Goal: Task Accomplishment & Management: Manage account settings

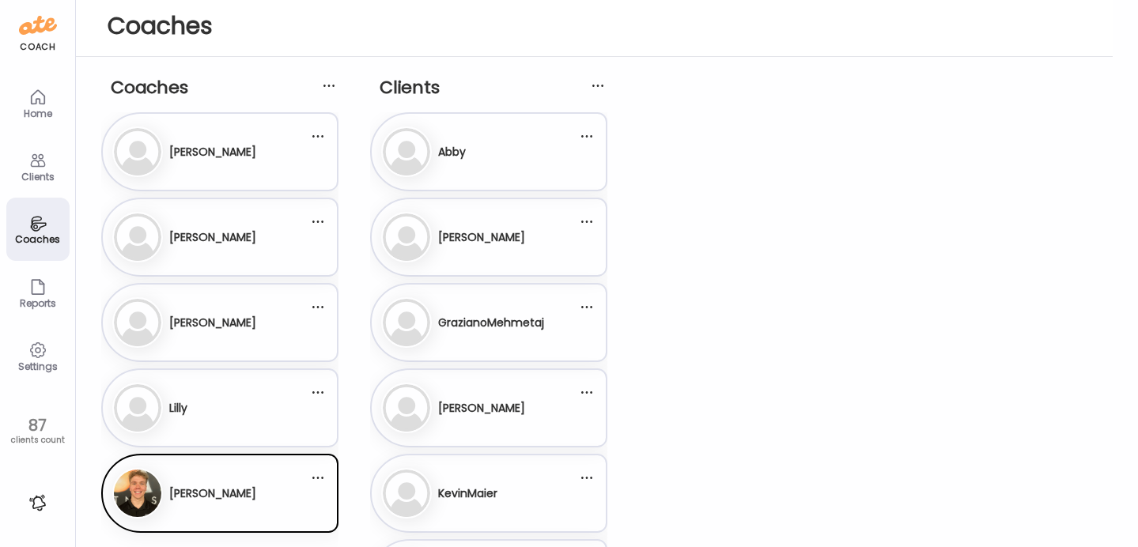
scroll to position [247, 0]
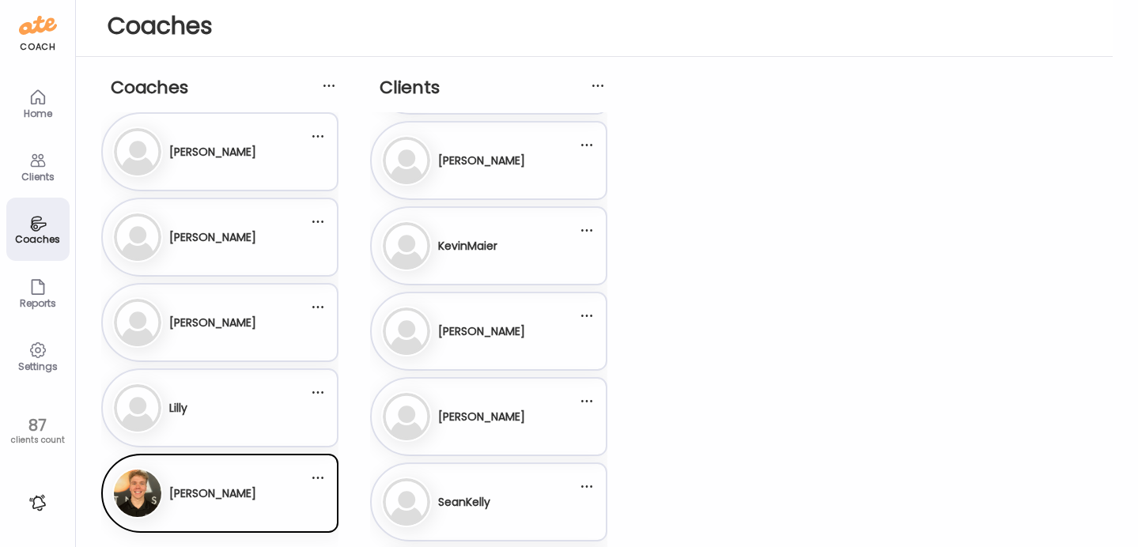
click at [226, 180] on div "Al [PERSON_NAME]" at bounding box center [219, 151] width 237 height 79
click at [211, 151] on h3 "[PERSON_NAME]" at bounding box center [212, 152] width 87 height 17
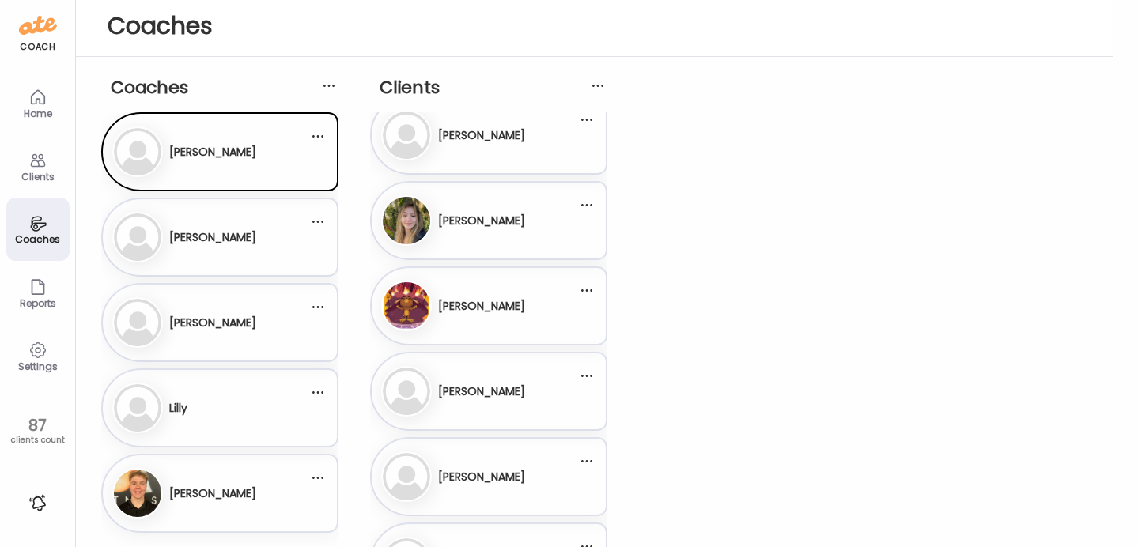
scroll to position [1310, 0]
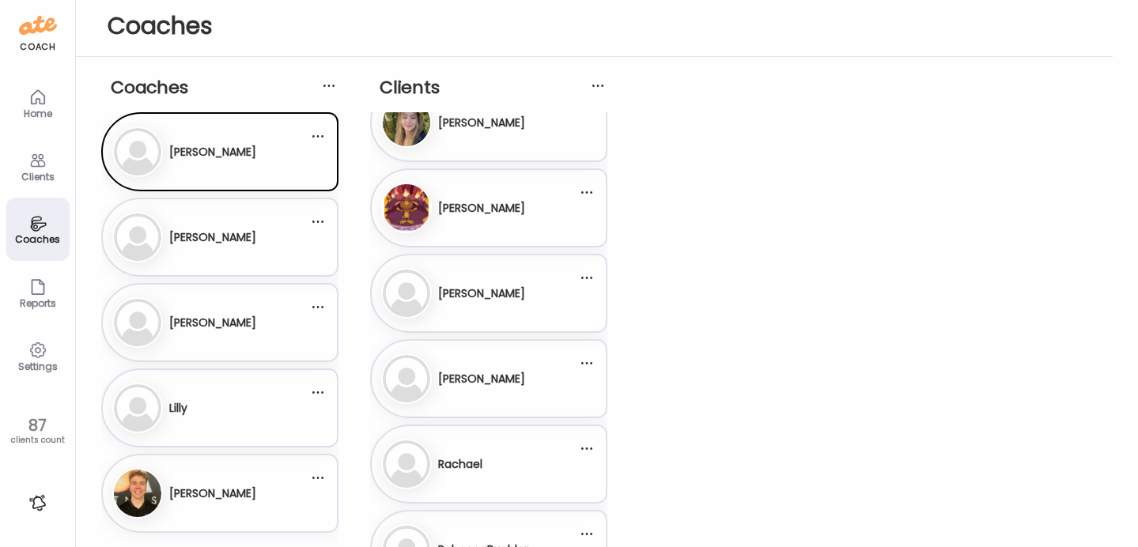
click at [518, 202] on h3 "[PERSON_NAME]" at bounding box center [481, 208] width 87 height 17
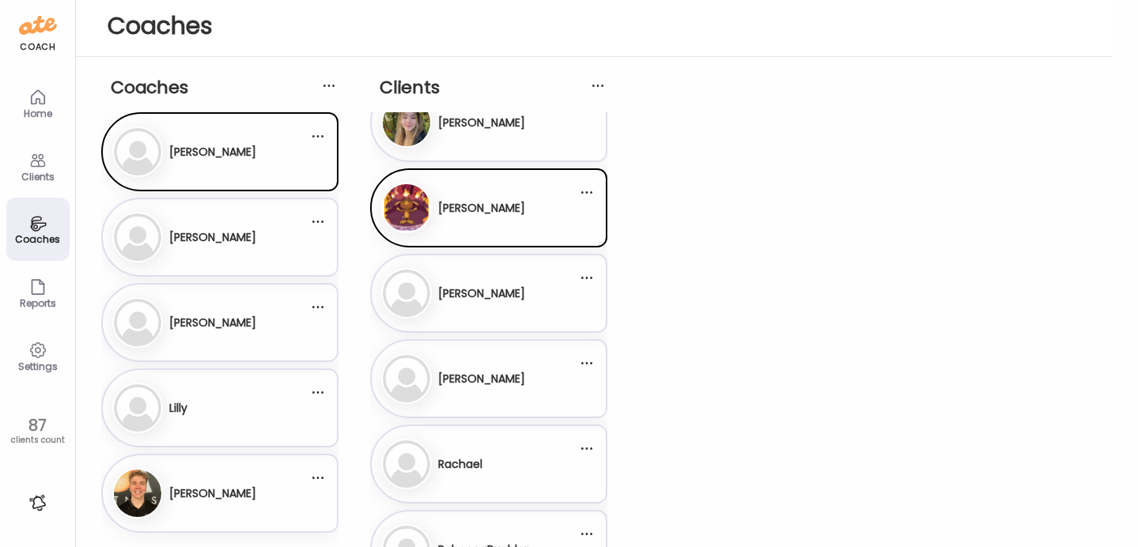
click at [518, 202] on h3 "[PERSON_NAME]" at bounding box center [481, 208] width 87 height 17
click at [529, 196] on div "Ma [PERSON_NAME]" at bounding box center [479, 208] width 196 height 51
click at [588, 184] on div at bounding box center [587, 192] width 32 height 32
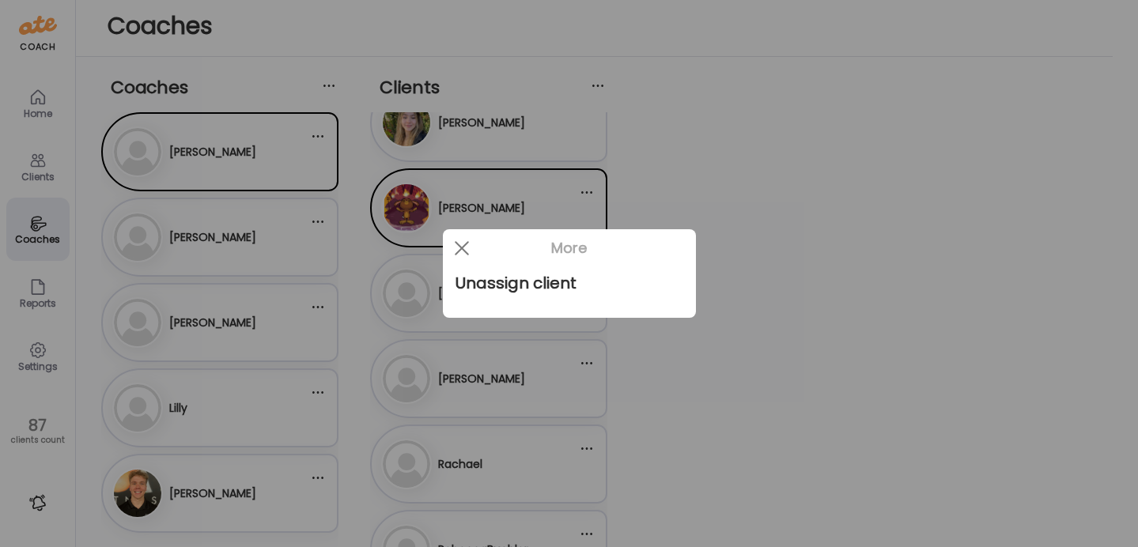
click at [511, 192] on div at bounding box center [569, 273] width 1138 height 547
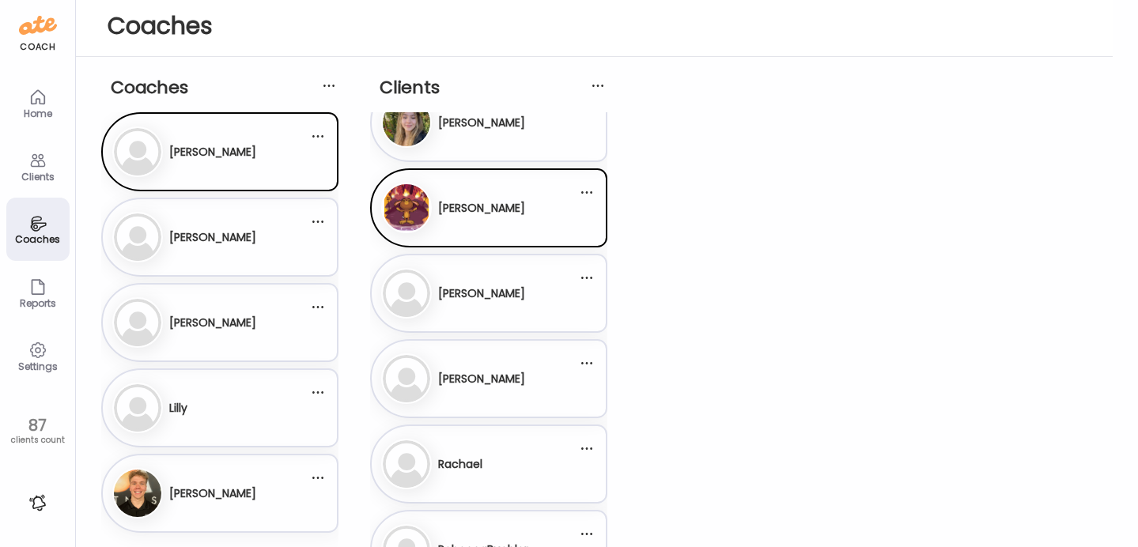
click at [29, 428] on div "87" at bounding box center [38, 425] width 64 height 19
click at [33, 371] on div "Settings" at bounding box center [37, 366] width 57 height 10
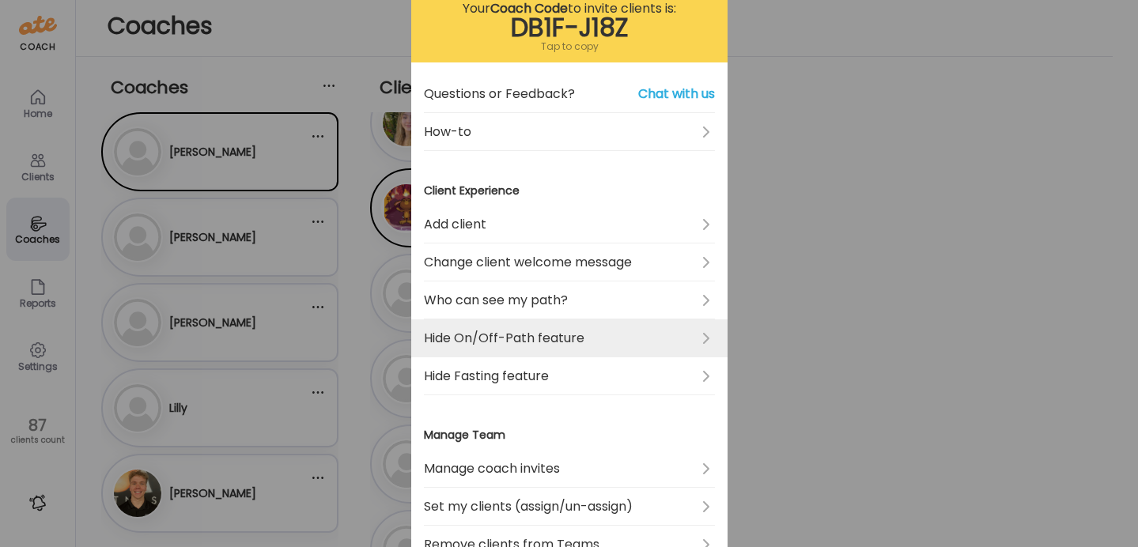
scroll to position [108, 0]
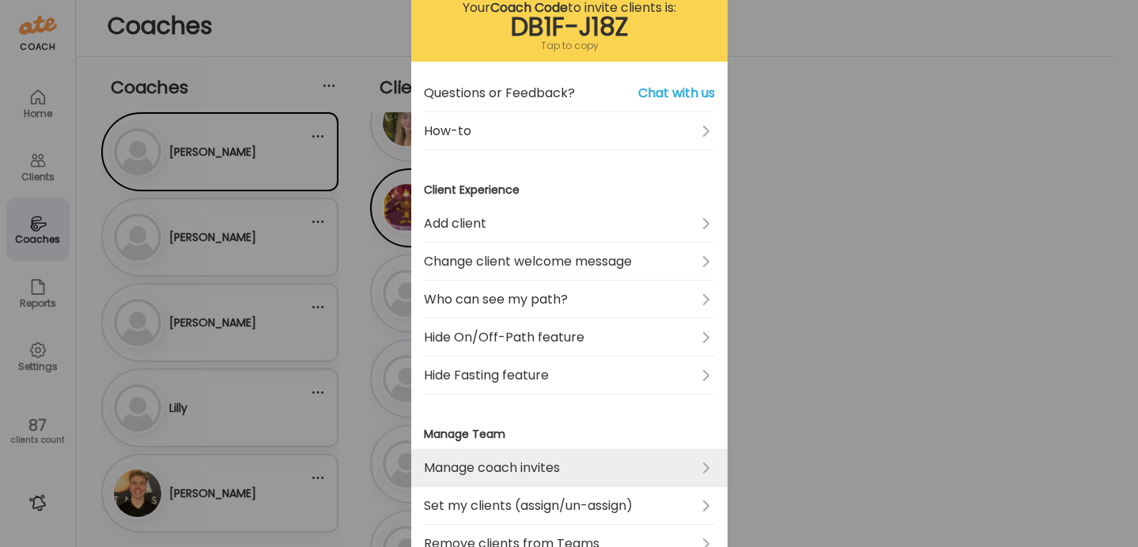
click at [513, 463] on link "Manage coach invites" at bounding box center [569, 468] width 291 height 38
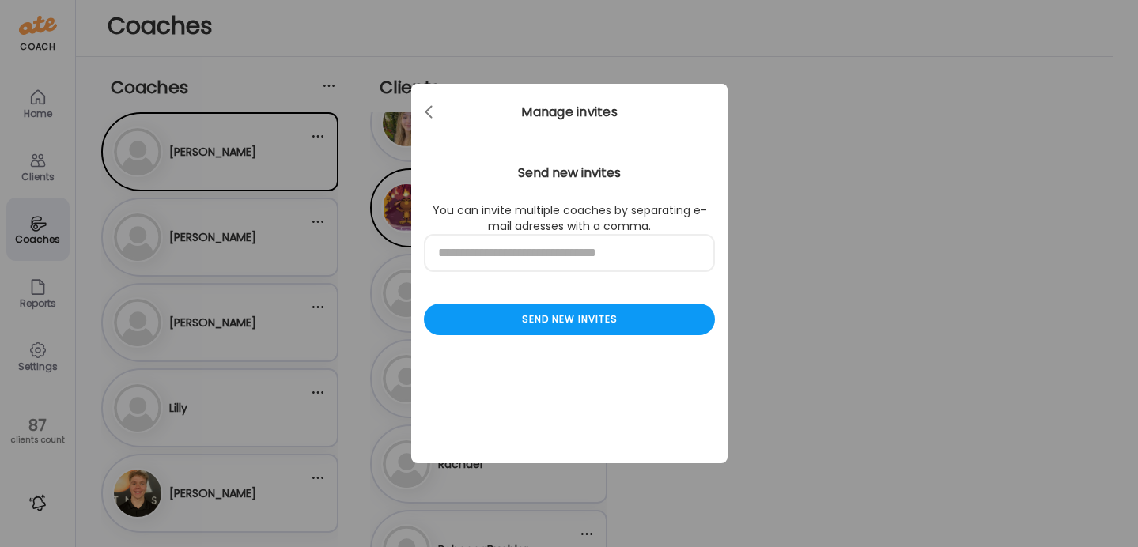
scroll to position [0, 0]
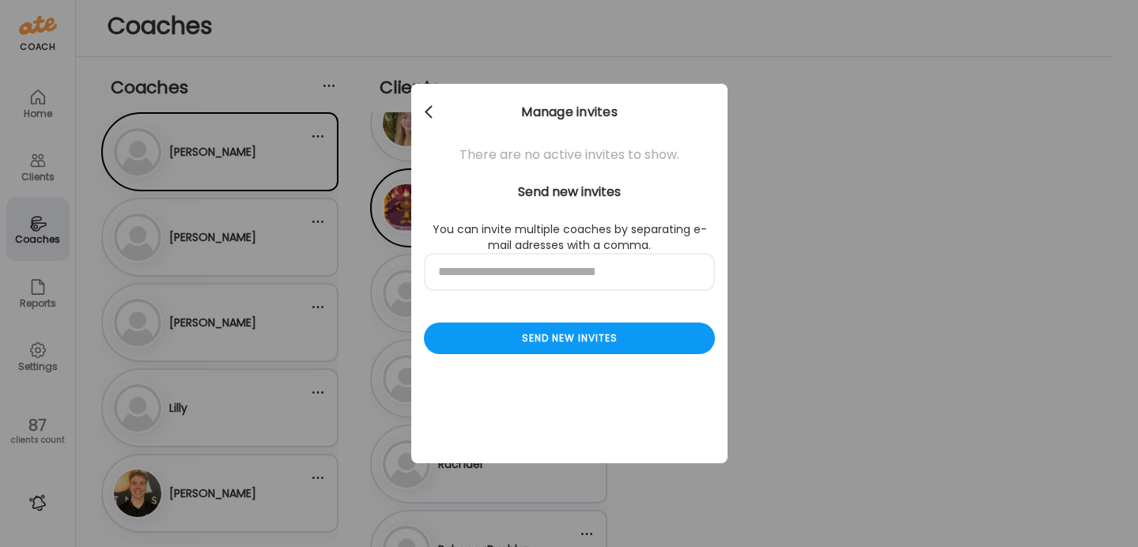
click at [428, 113] on span at bounding box center [429, 109] width 8 height 8
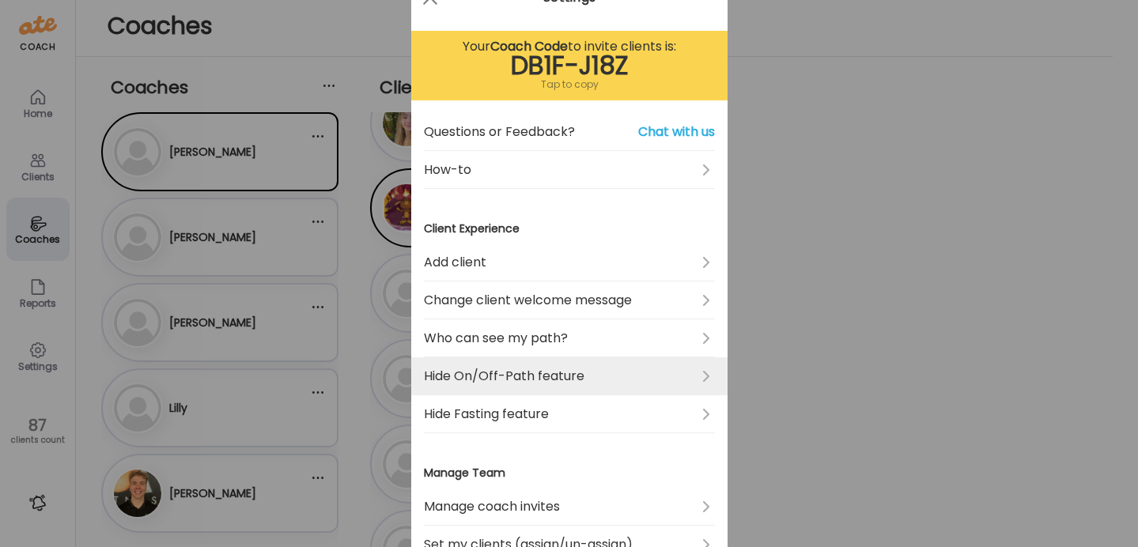
scroll to position [186, 0]
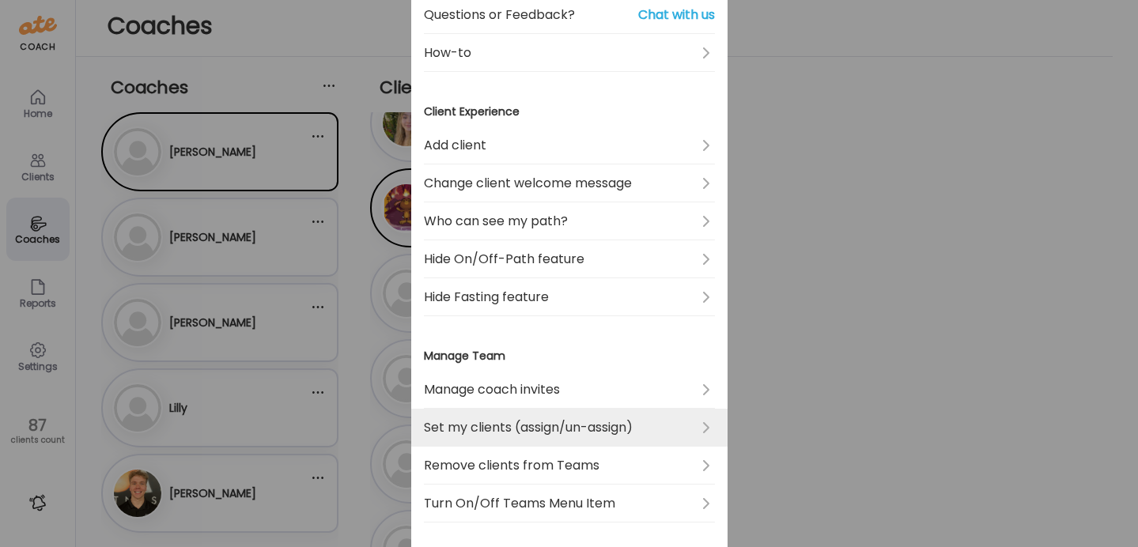
click at [526, 440] on link "Set my clients (assign/un-assign)" at bounding box center [569, 428] width 291 height 38
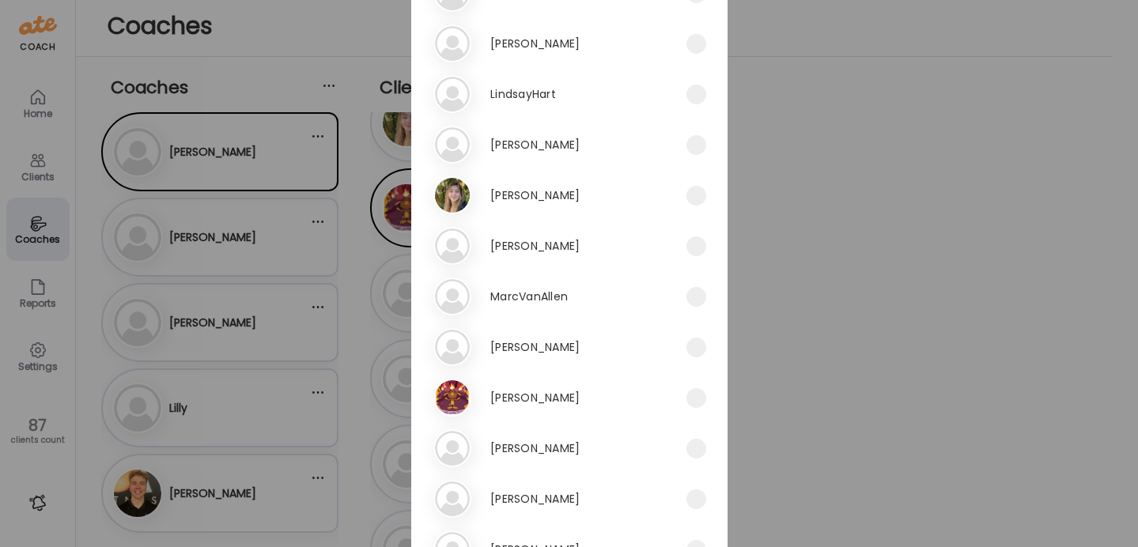
scroll to position [2719, 0]
click at [693, 401] on span at bounding box center [696, 397] width 20 height 20
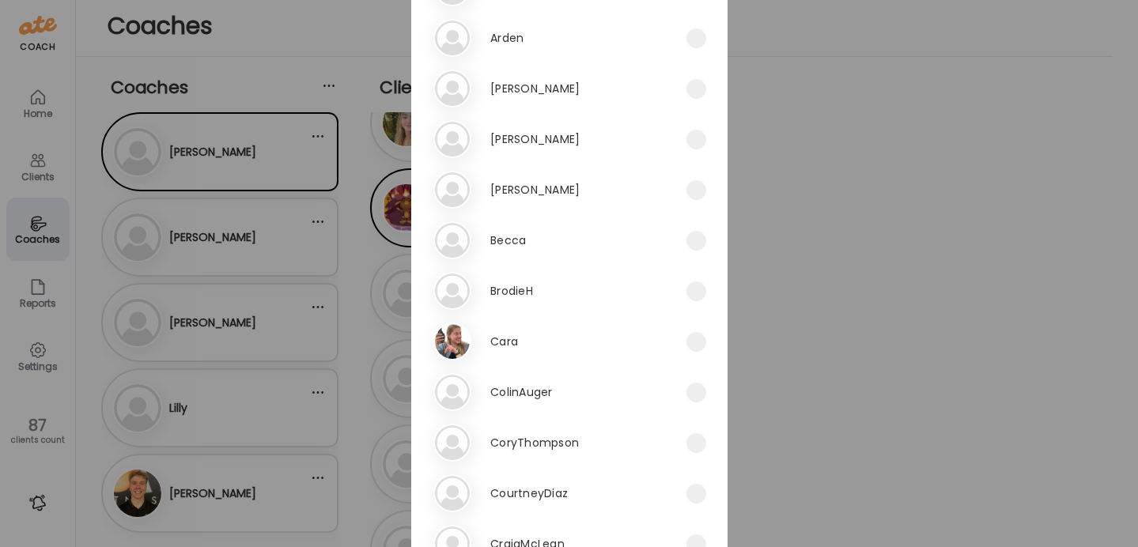
scroll to position [0, 0]
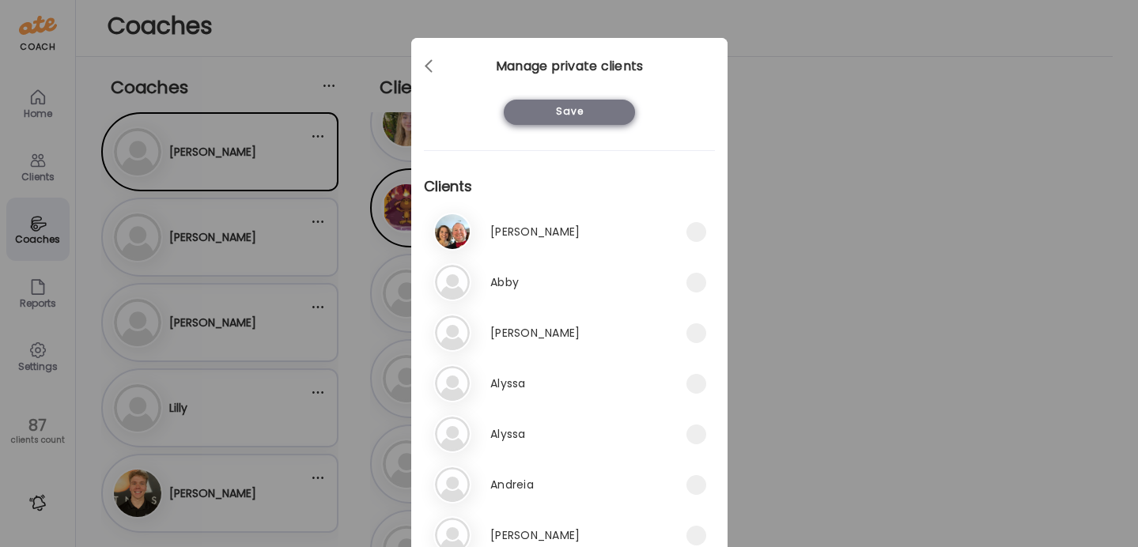
click at [539, 119] on div "Save" at bounding box center [569, 112] width 131 height 25
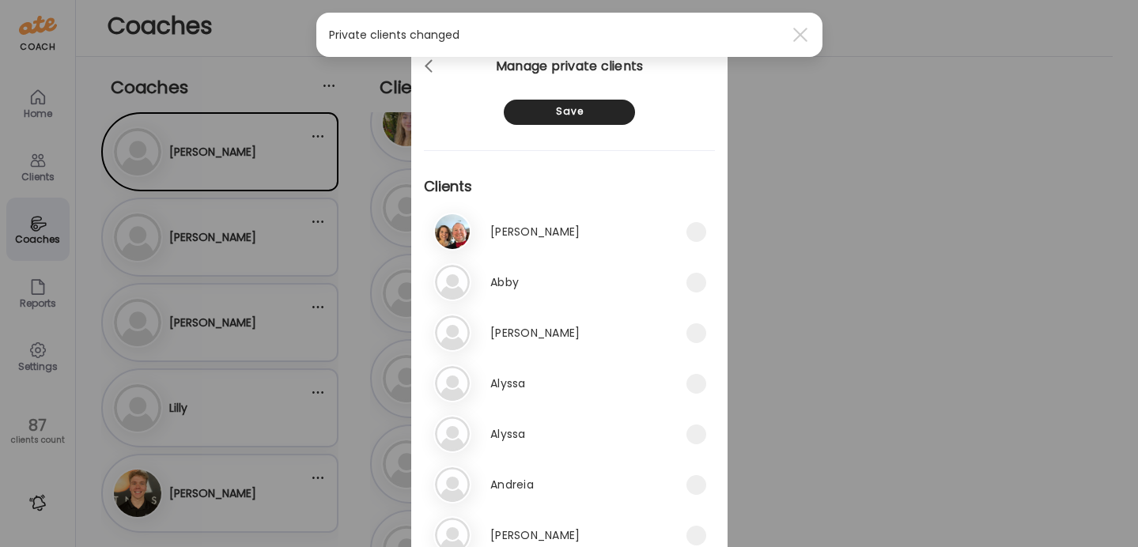
click at [214, 167] on div "Ate Coach Dashboard Wahoo! It’s official Take a moment to set up your Coach Pro…" at bounding box center [569, 273] width 1138 height 547
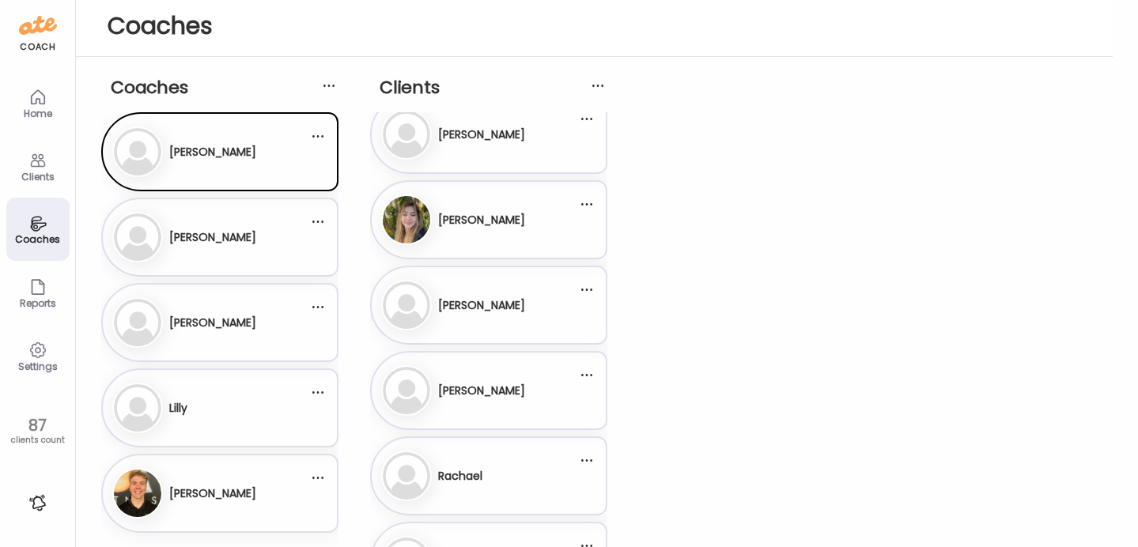
scroll to position [1218, 0]
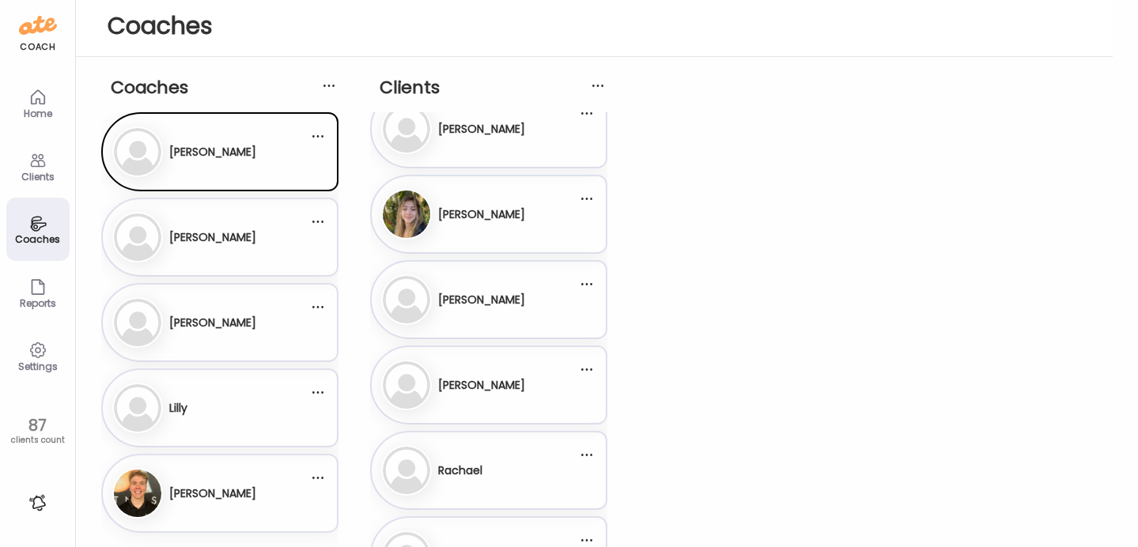
click at [33, 164] on icon at bounding box center [37, 160] width 19 height 19
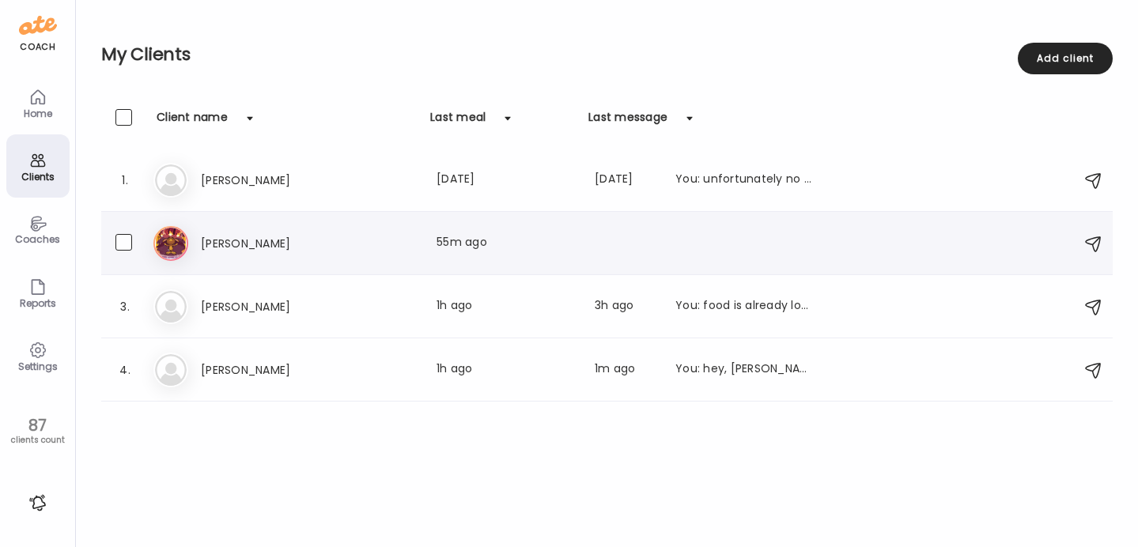
click at [326, 274] on div "2. Ma [PERSON_NAME] Last meal: 55m ago" at bounding box center [606, 243] width 1011 height 63
click at [292, 255] on div "Ma [PERSON_NAME] Last meal: 55m ago" at bounding box center [608, 243] width 911 height 35
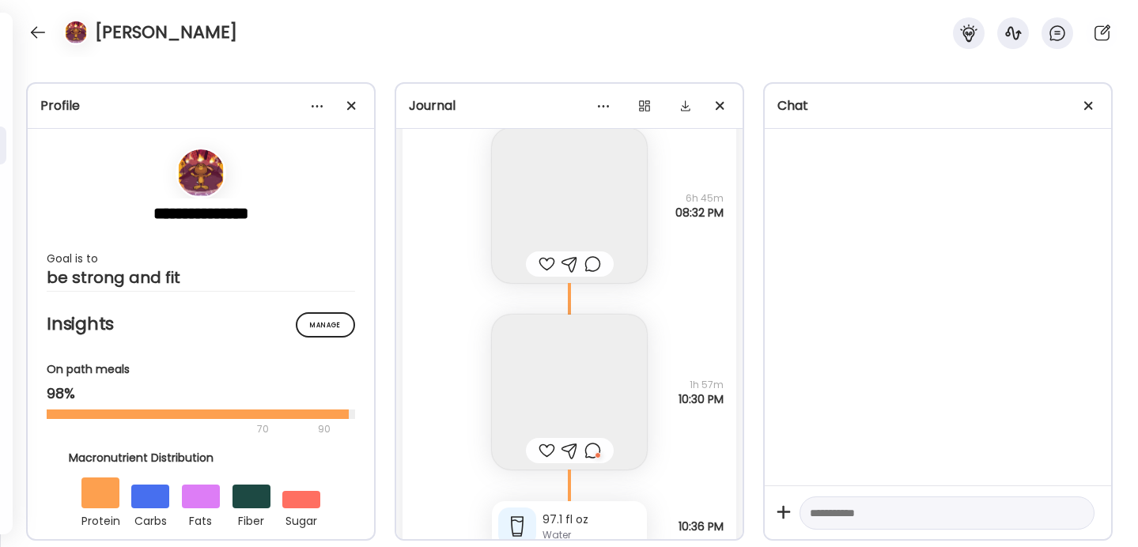
scroll to position [45000, 0]
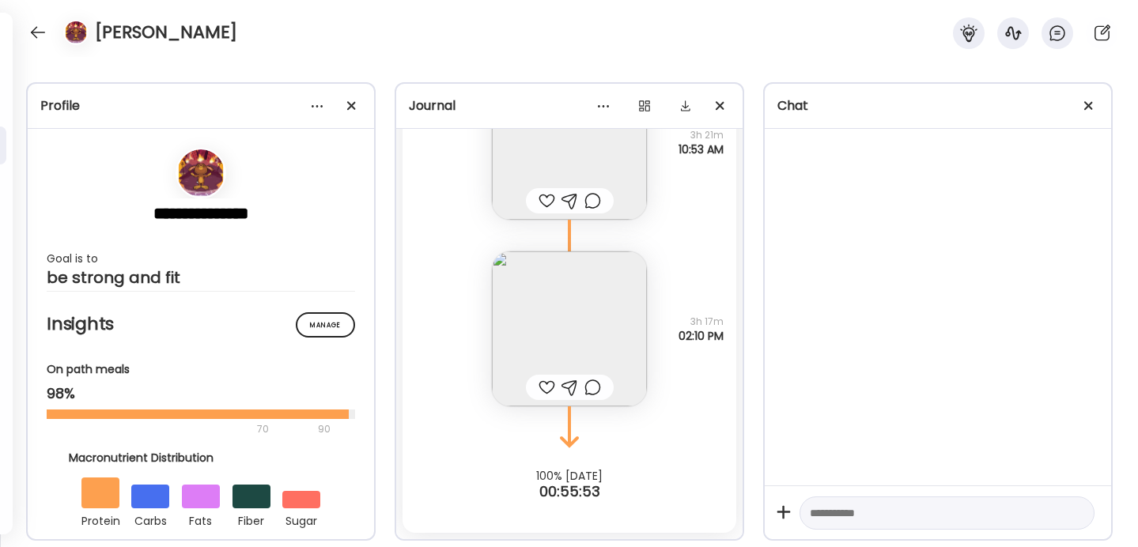
click at [560, 337] on img at bounding box center [569, 328] width 155 height 155
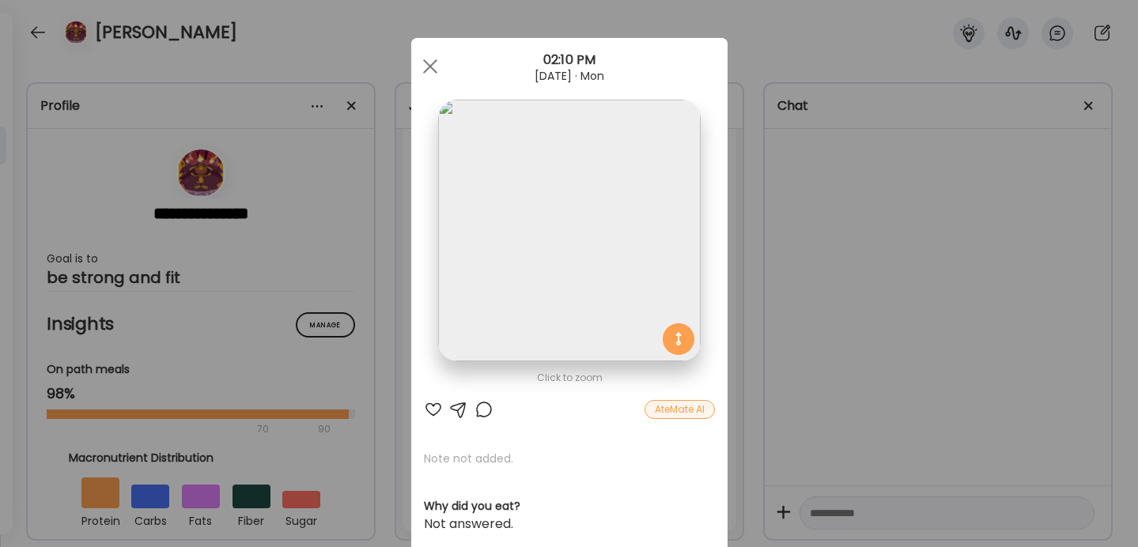
click at [891, 299] on div "Ate Coach Dashboard Wahoo! It’s official Take a moment to set up your Coach Pro…" at bounding box center [569, 273] width 1138 height 547
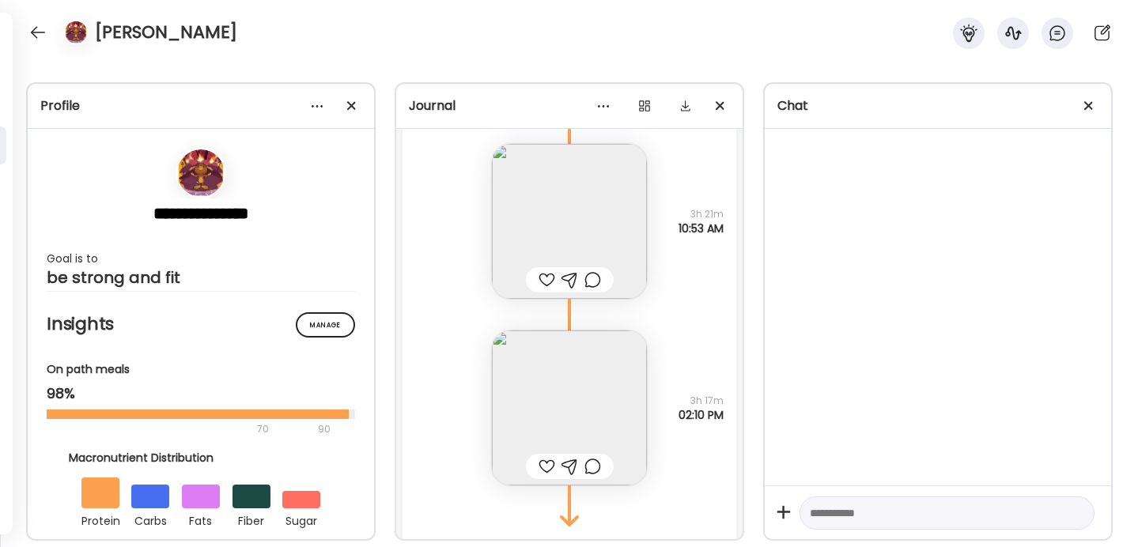
scroll to position [44922, 0]
click at [602, 225] on img at bounding box center [569, 220] width 155 height 155
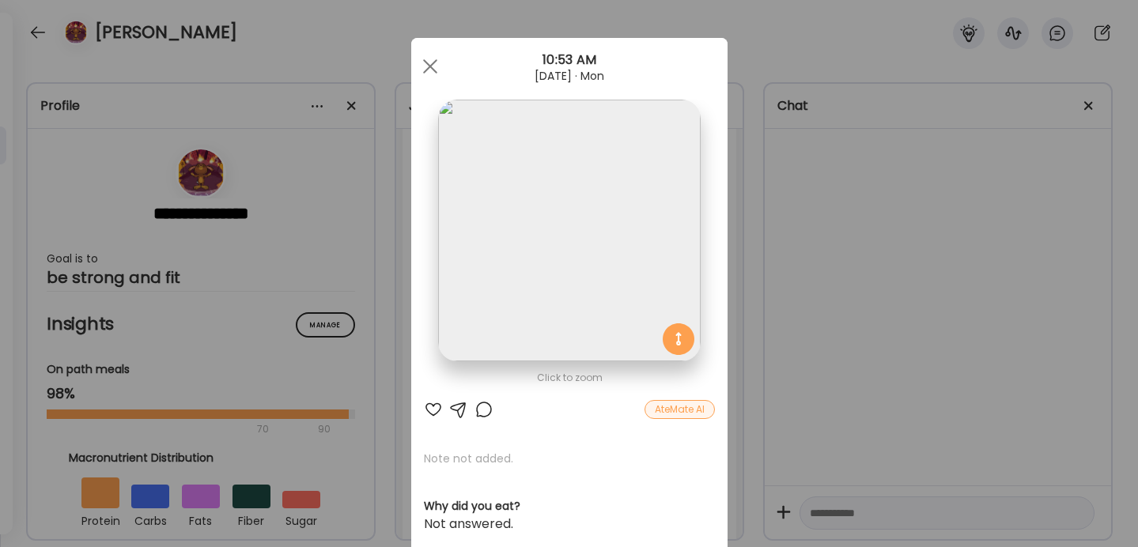
click at [446, 403] on div "AteMate AI" at bounding box center [569, 409] width 291 height 19
click at [437, 406] on div at bounding box center [433, 409] width 19 height 19
click at [876, 364] on div "Ate Coach Dashboard Wahoo! It’s official Take a moment to set up your Coach Pro…" at bounding box center [569, 273] width 1138 height 547
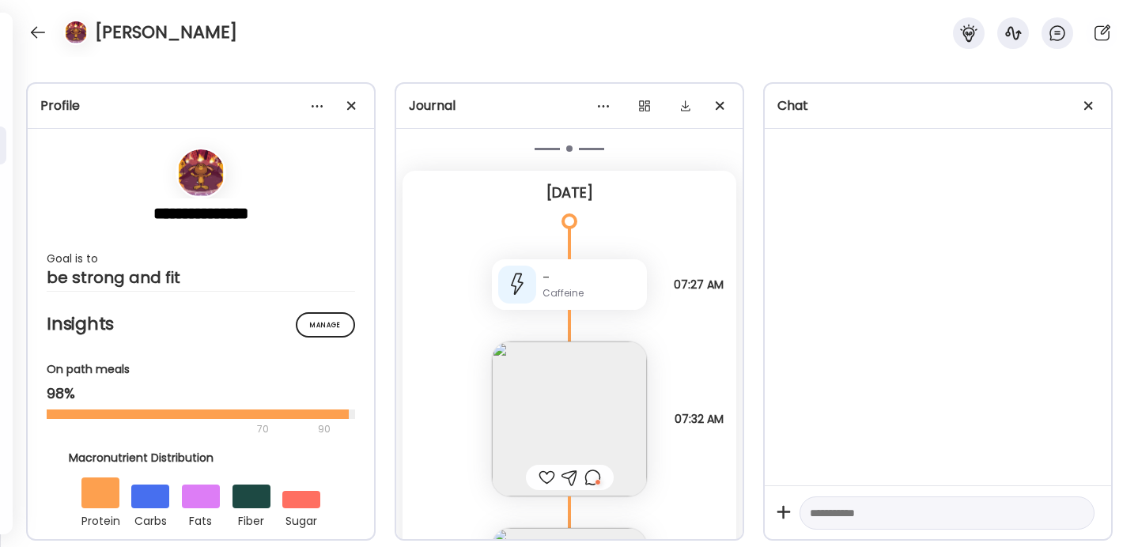
scroll to position [44557, 0]
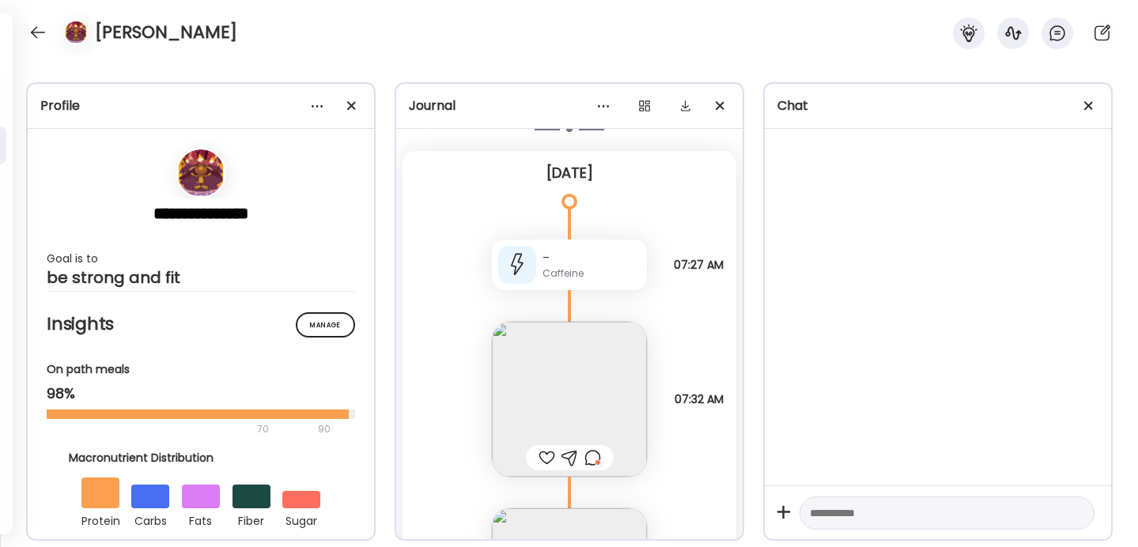
click at [602, 457] on div at bounding box center [570, 457] width 88 height 25
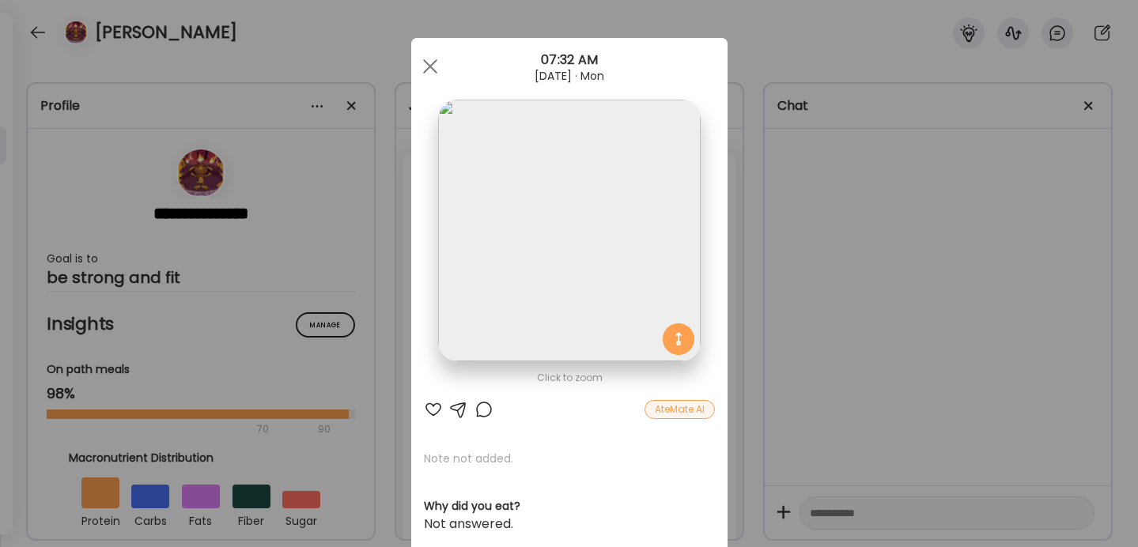
scroll to position [6, 0]
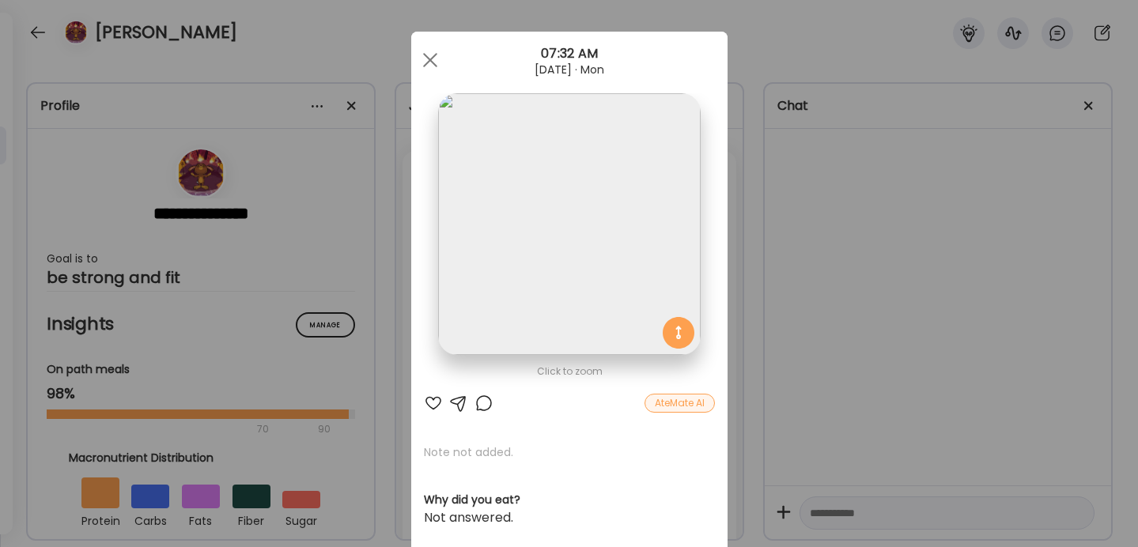
click at [636, 217] on img at bounding box center [569, 224] width 262 height 262
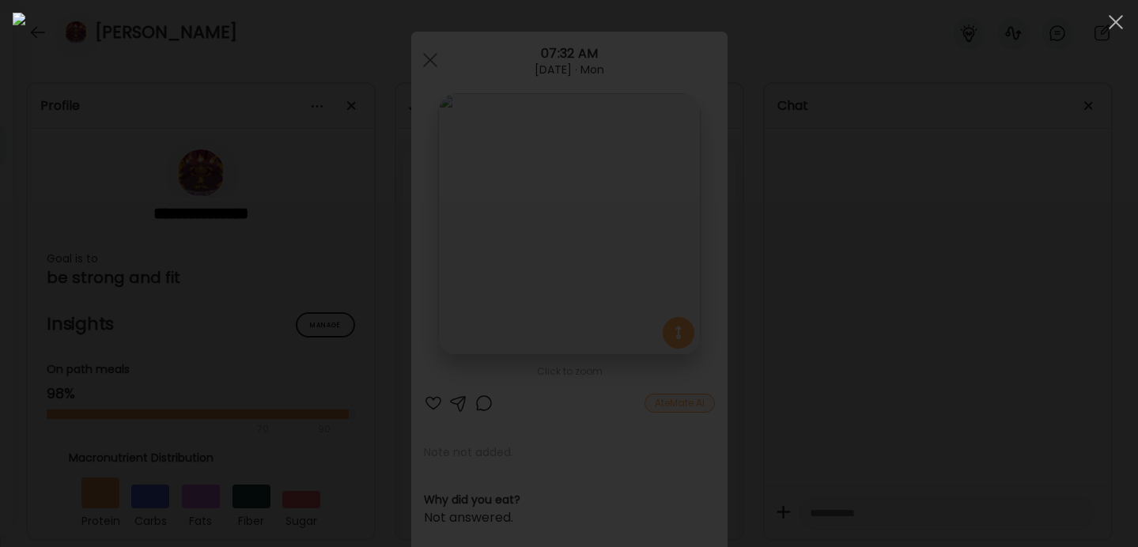
click at [832, 257] on div at bounding box center [569, 274] width 1112 height 522
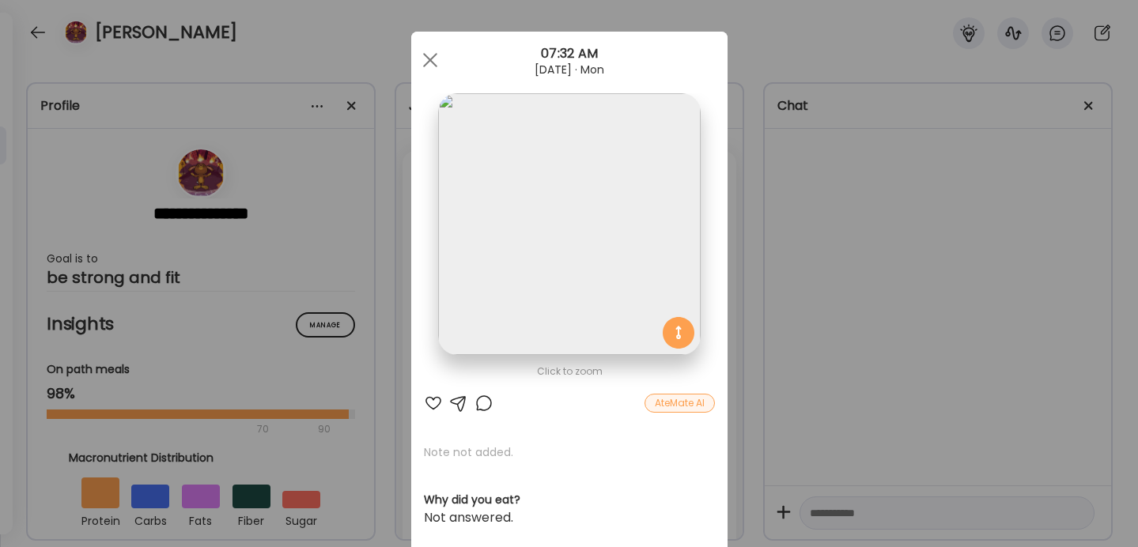
click at [873, 247] on div "Ate Coach Dashboard Wahoo! It’s official Take a moment to set up your Coach Pro…" at bounding box center [569, 273] width 1138 height 547
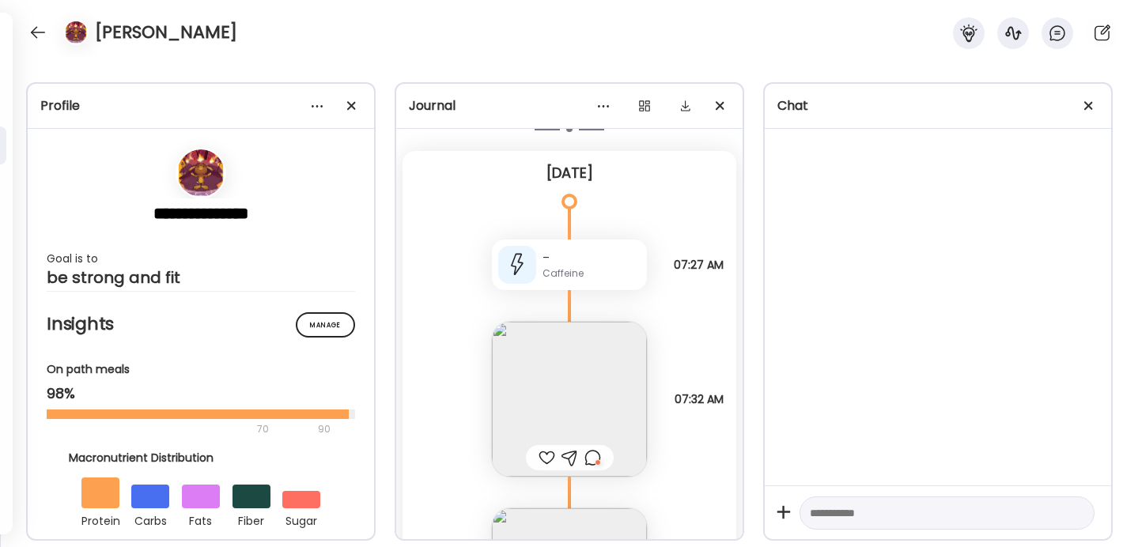
click at [548, 458] on div at bounding box center [546, 457] width 17 height 19
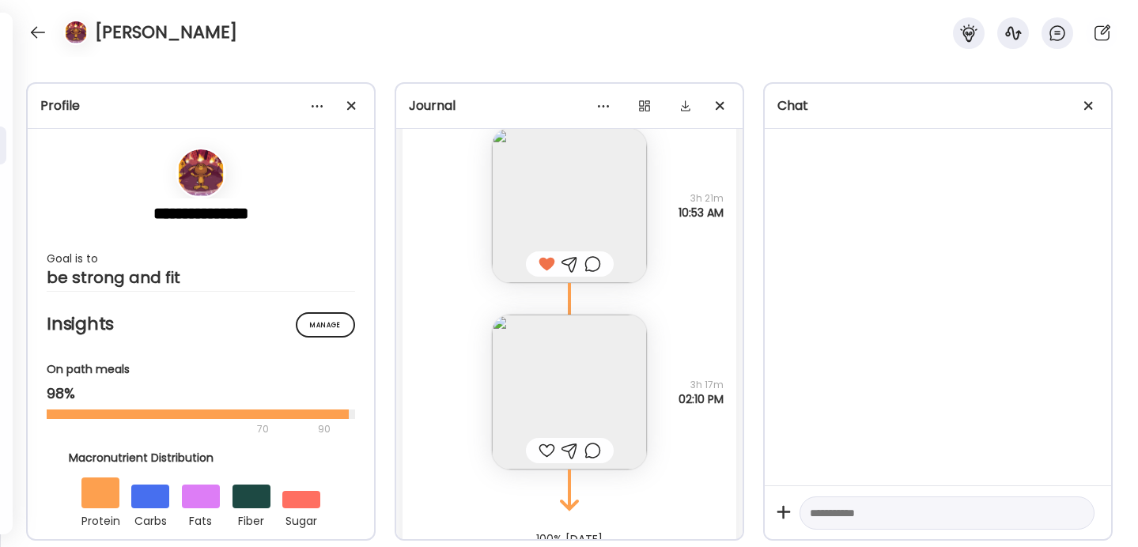
scroll to position [45000, 0]
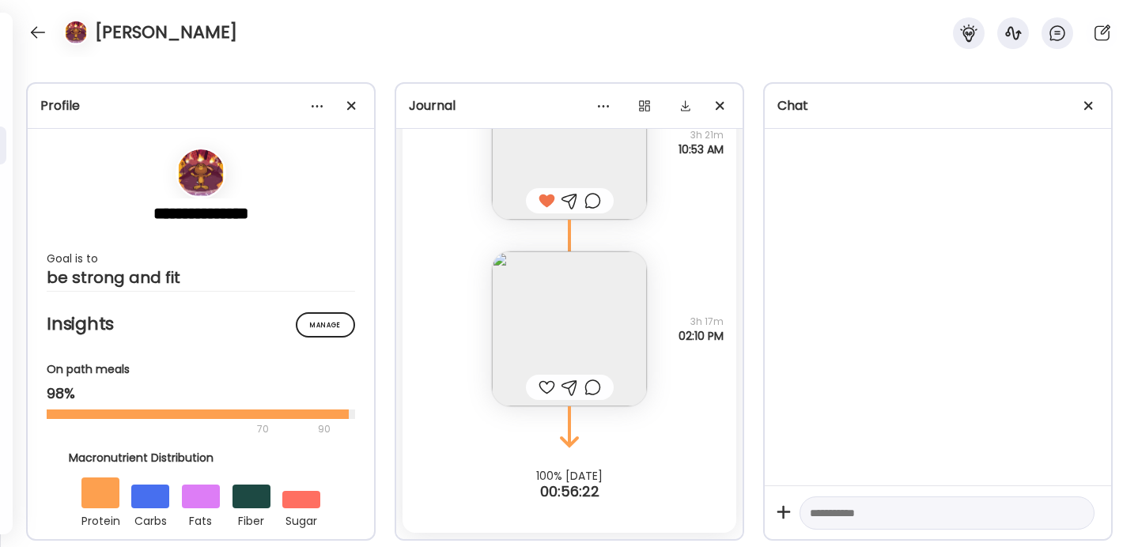
click at [576, 303] on img at bounding box center [569, 328] width 155 height 155
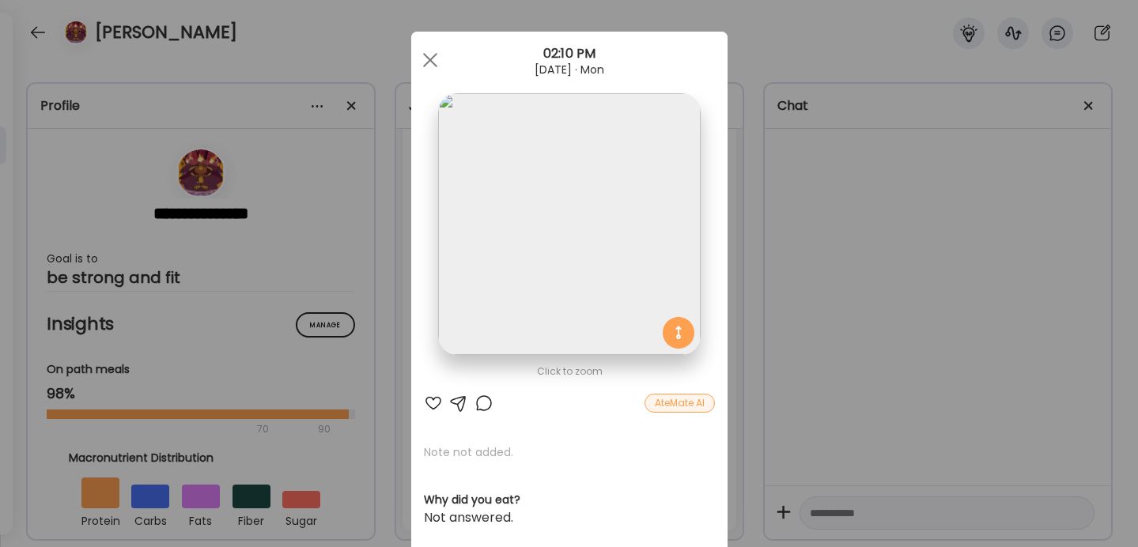
click at [481, 406] on div at bounding box center [483, 403] width 19 height 19
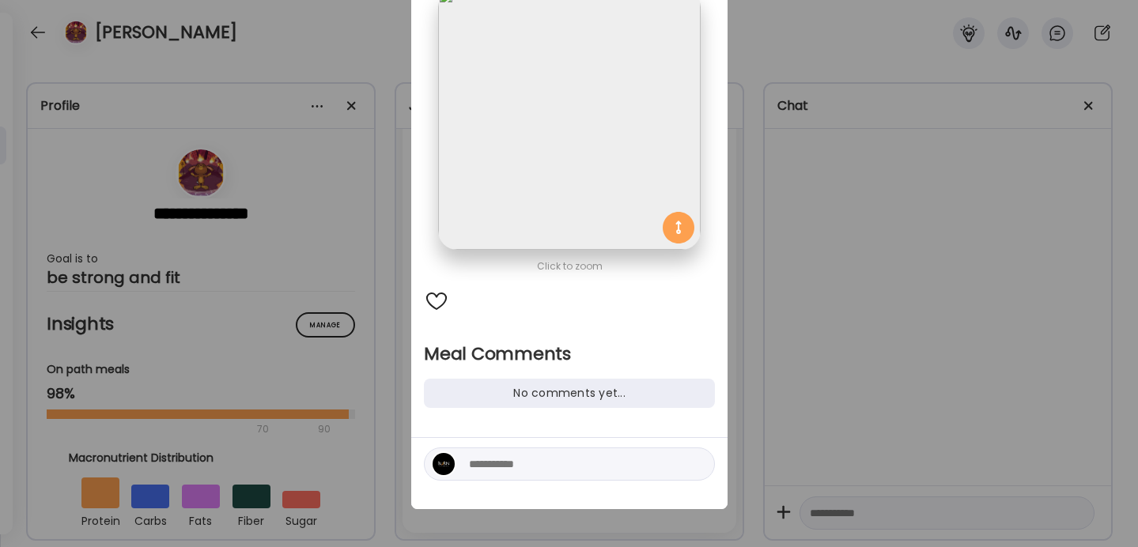
scroll to position [0, 0]
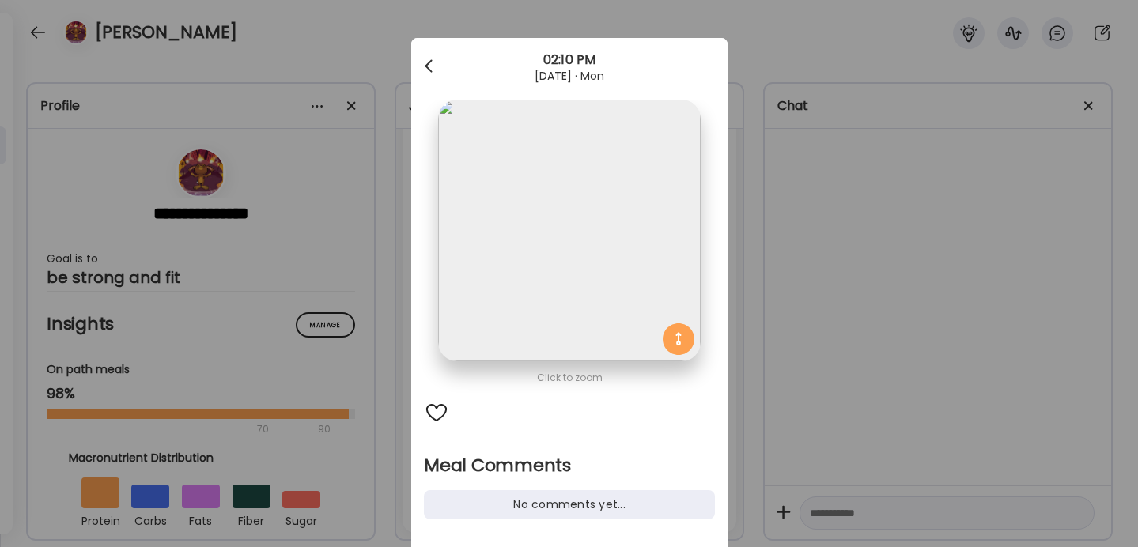
click at [432, 62] on div at bounding box center [430, 67] width 32 height 32
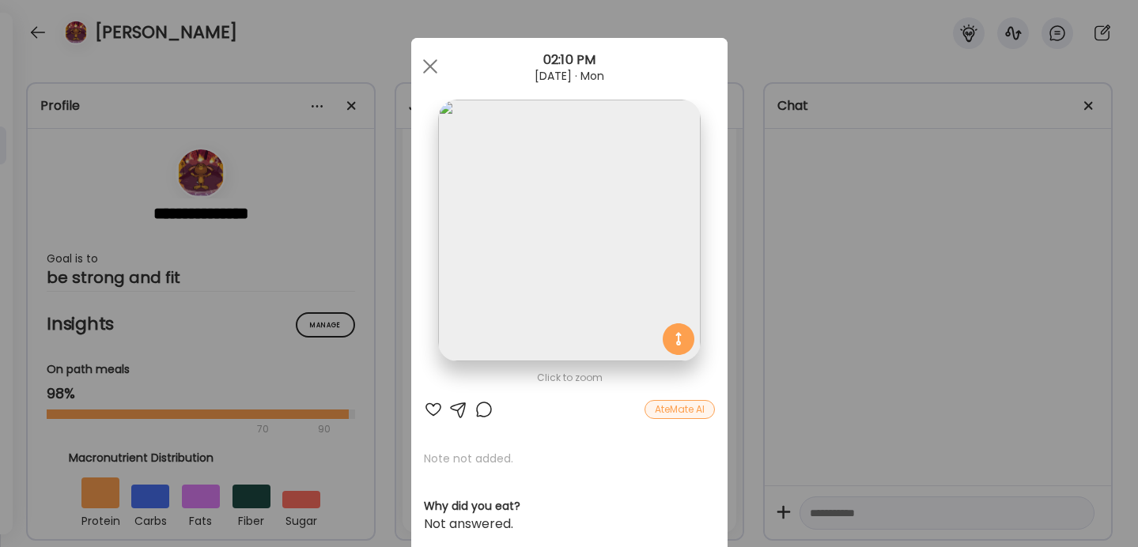
click at [450, 410] on div at bounding box center [458, 409] width 19 height 19
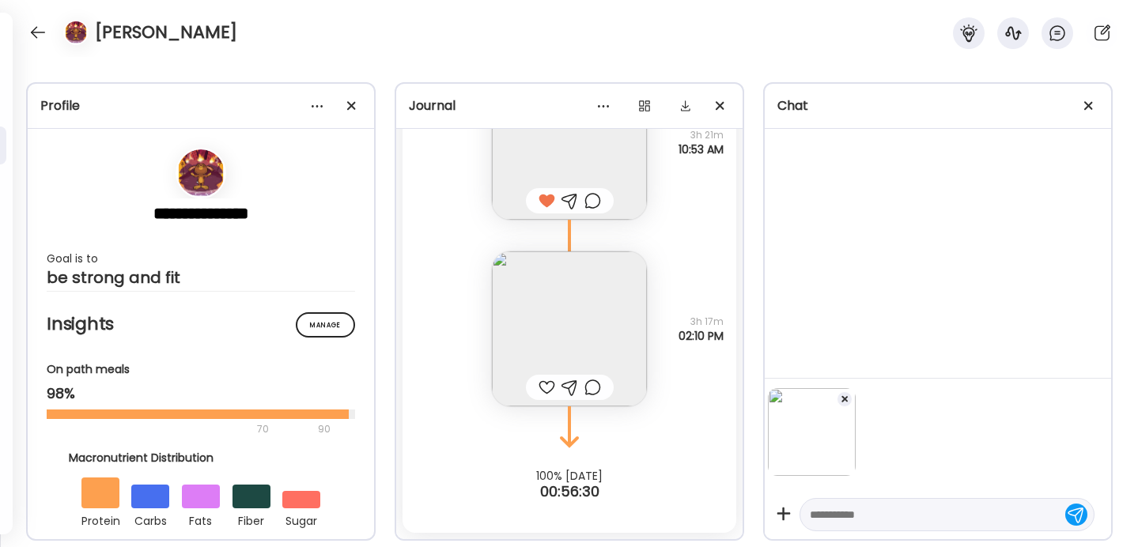
click at [890, 523] on textarea at bounding box center [932, 514] width 246 height 19
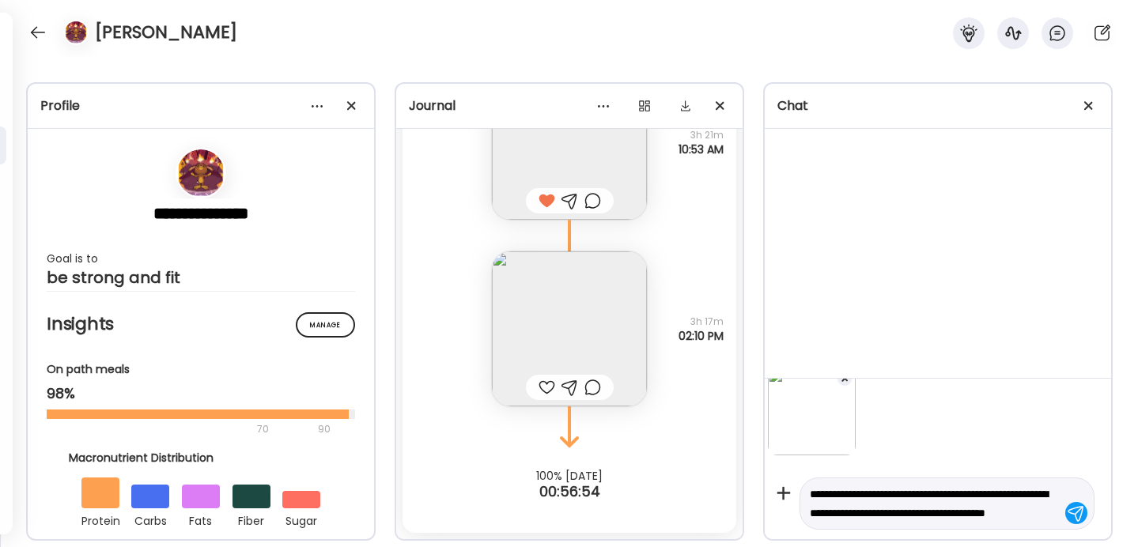
scroll to position [40, 0]
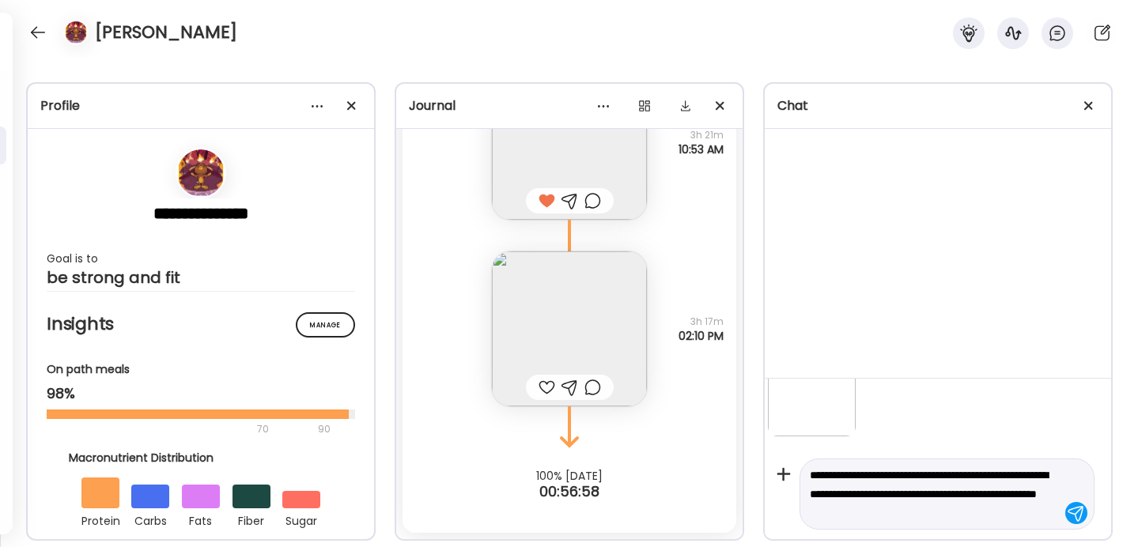
type textarea "**********"
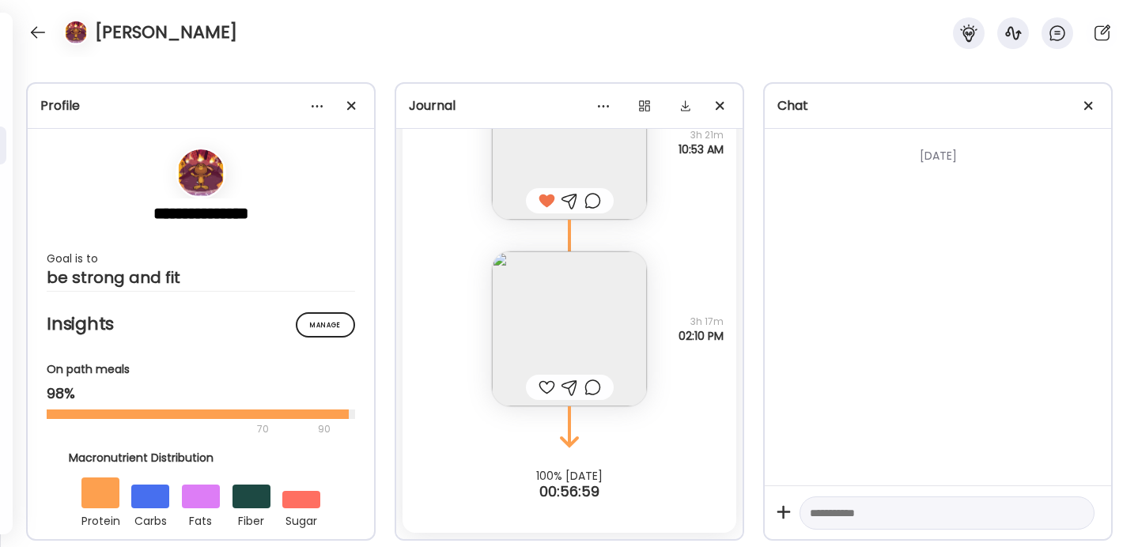
scroll to position [0, 0]
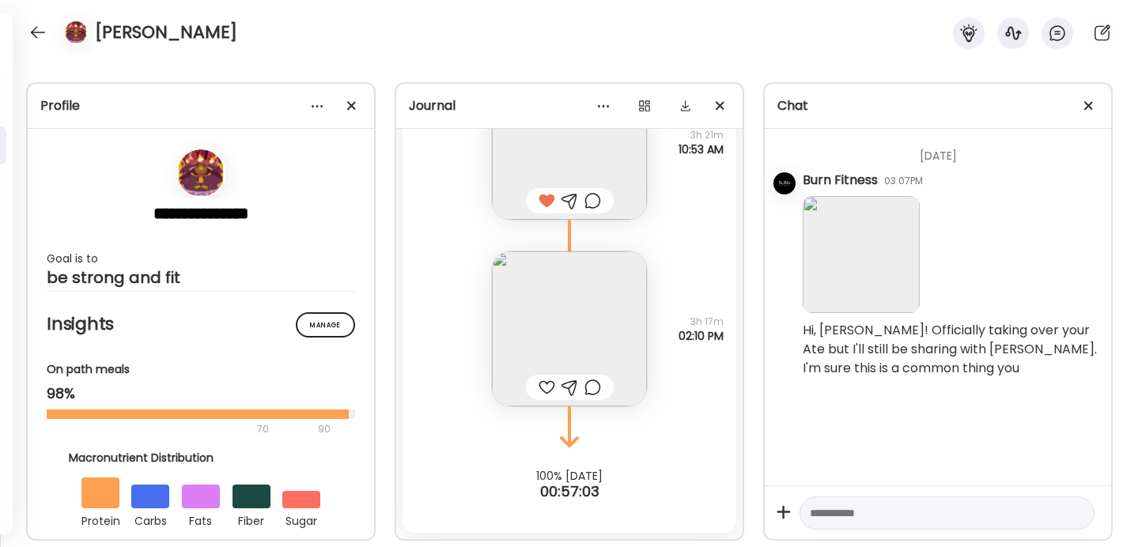
click at [931, 525] on div at bounding box center [946, 513] width 295 height 34
click at [890, 519] on textarea at bounding box center [932, 513] width 246 height 19
type textarea "**********"
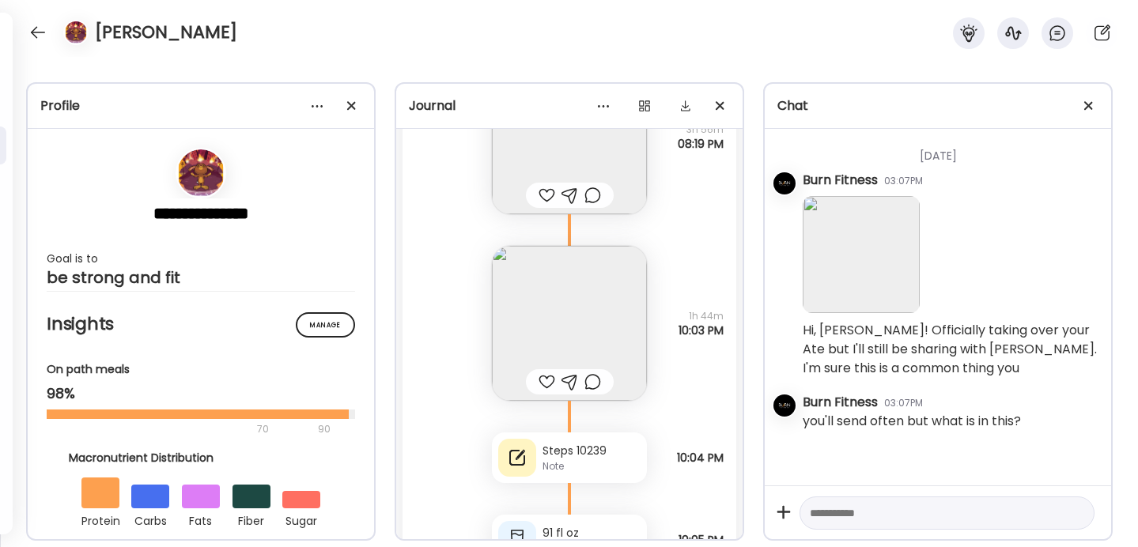
scroll to position [42654, 0]
click at [592, 319] on img at bounding box center [569, 325] width 155 height 155
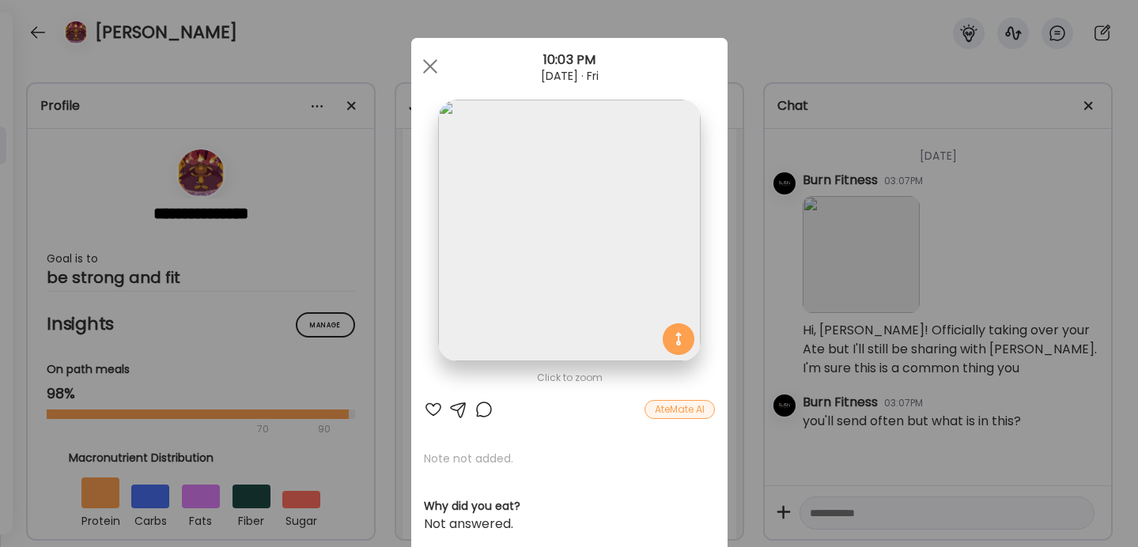
click at [724, 264] on section at bounding box center [569, 248] width 316 height 297
click at [764, 266] on div "Ate Coach Dashboard Wahoo! It’s official Take a moment to set up your Coach Pro…" at bounding box center [569, 273] width 1138 height 547
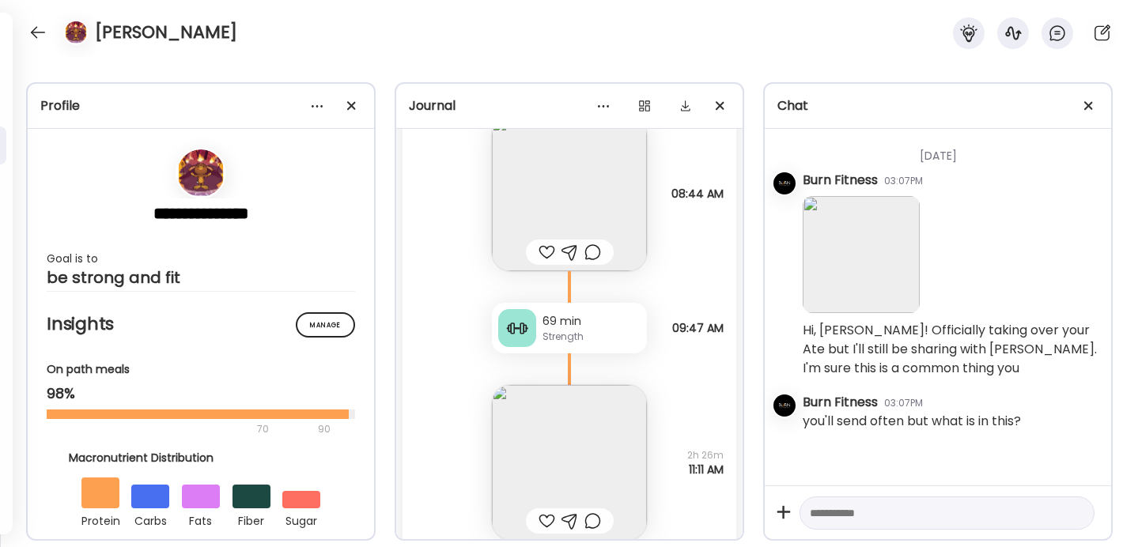
scroll to position [41801, 0]
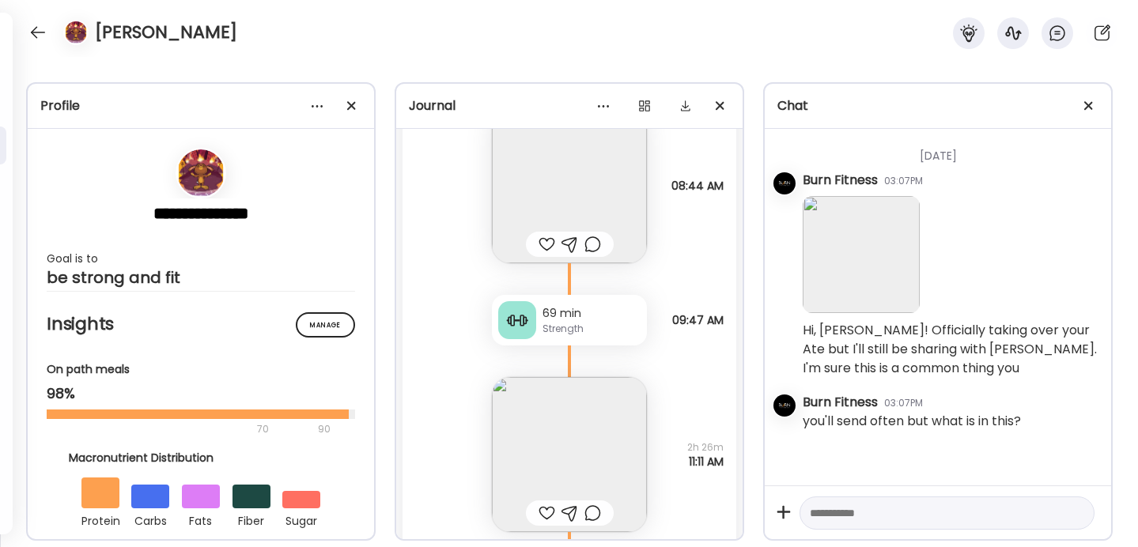
click at [579, 191] on img at bounding box center [569, 185] width 155 height 155
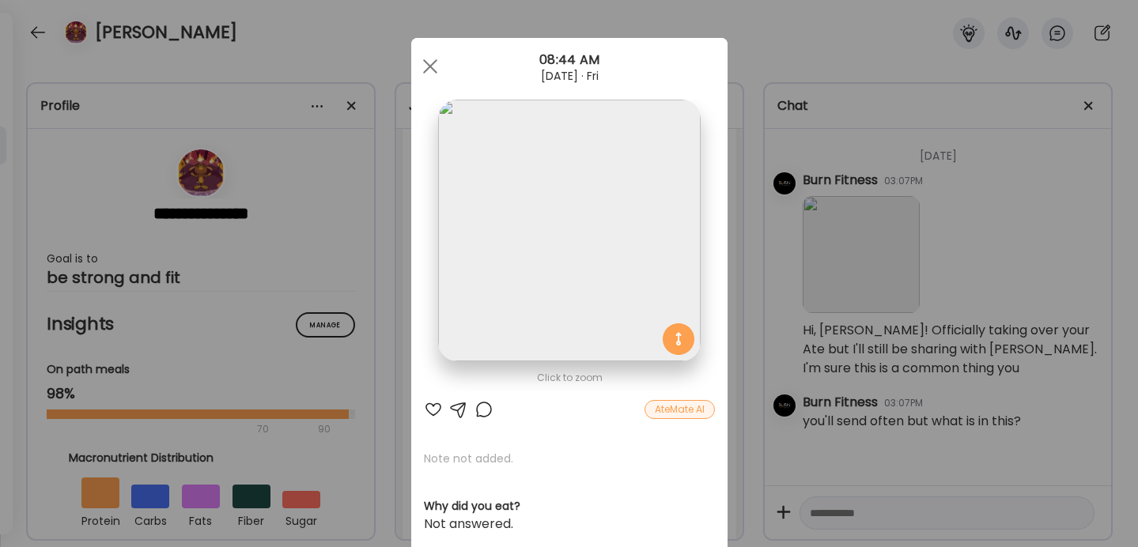
click at [753, 250] on div "Ate Coach Dashboard Wahoo! It’s official Take a moment to set up your Coach Pro…" at bounding box center [569, 273] width 1138 height 547
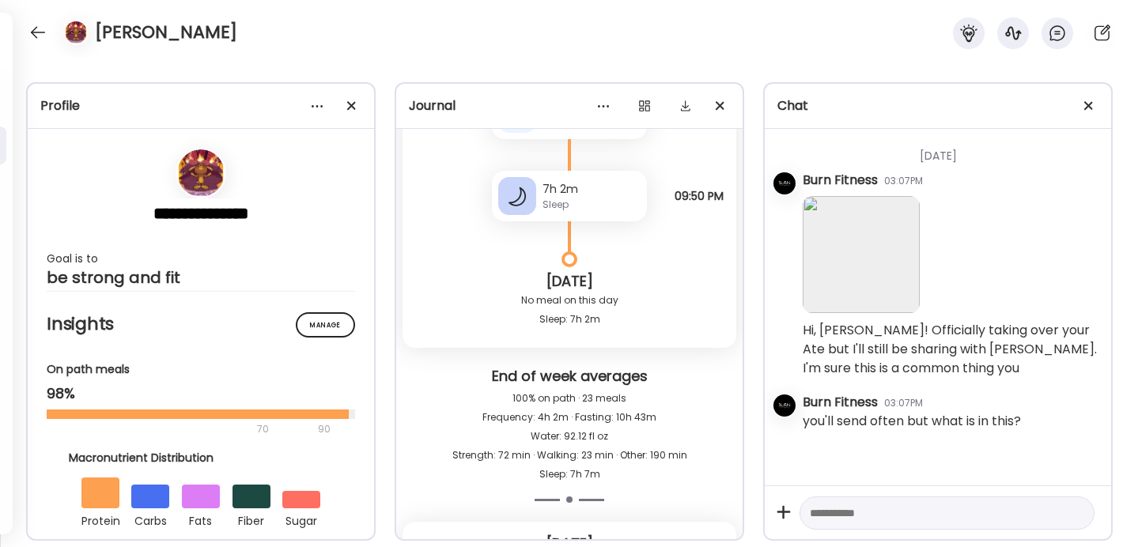
scroll to position [44396, 0]
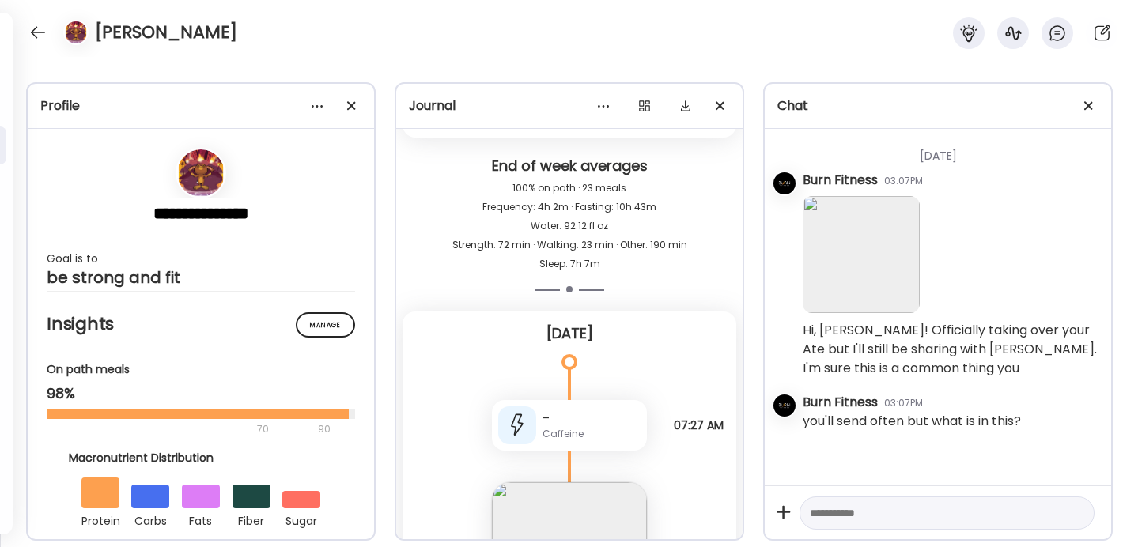
click at [885, 508] on textarea at bounding box center [932, 513] width 246 height 19
type textarea "*"
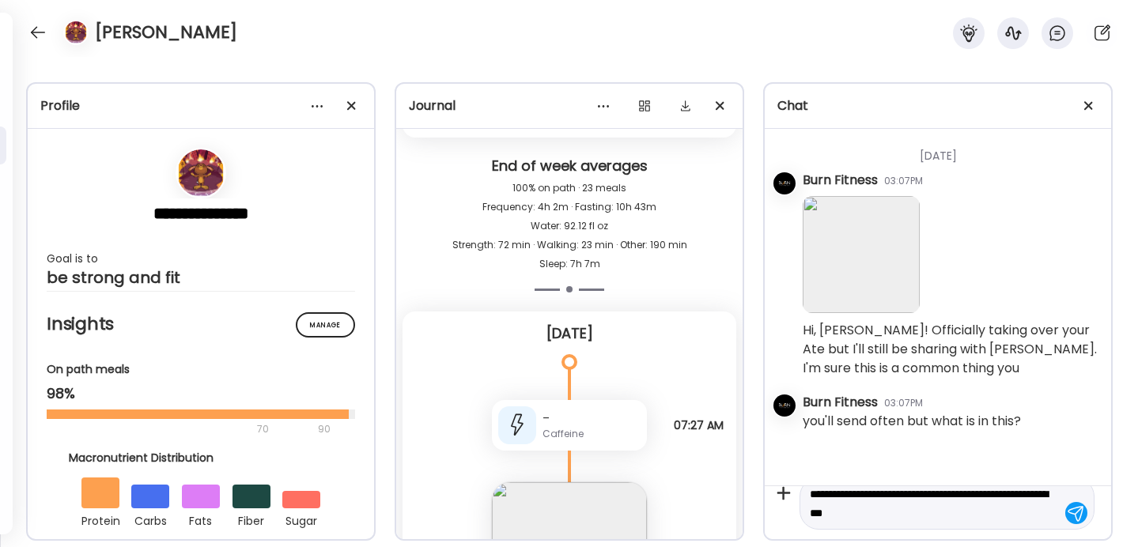
type textarea "**********"
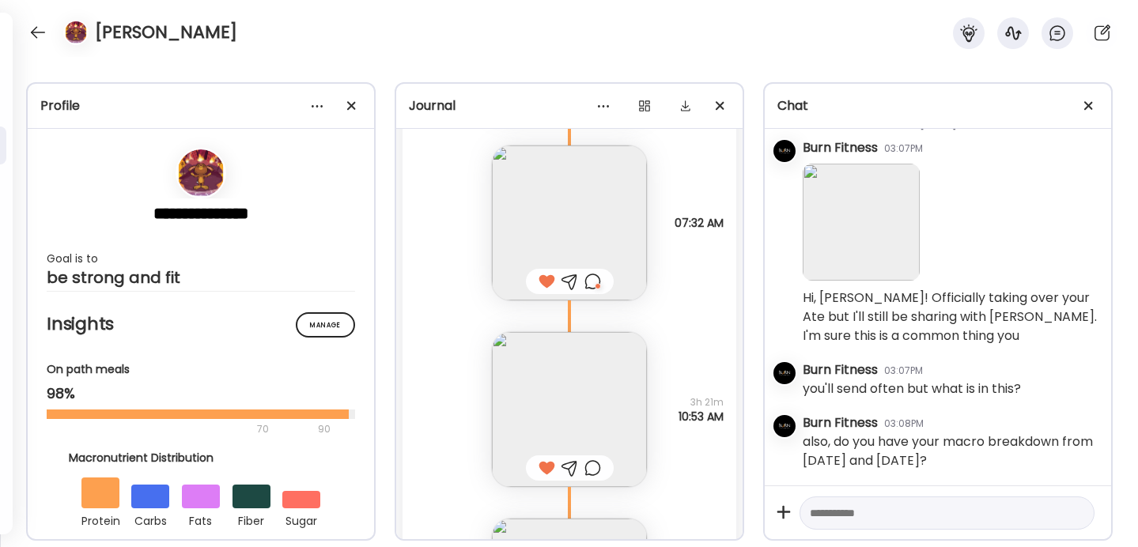
scroll to position [45000, 0]
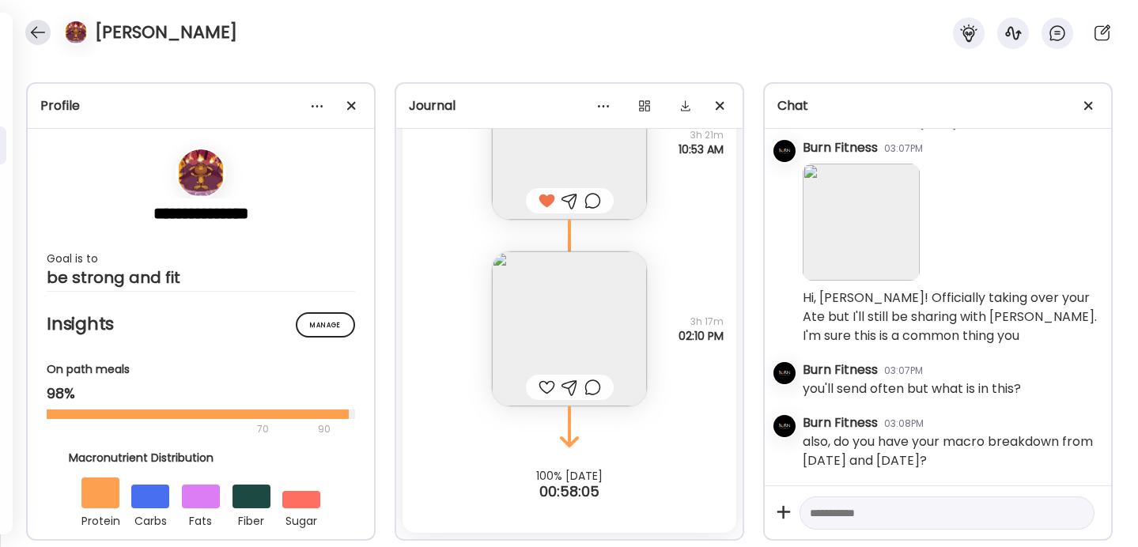
click at [32, 27] on div at bounding box center [37, 32] width 25 height 25
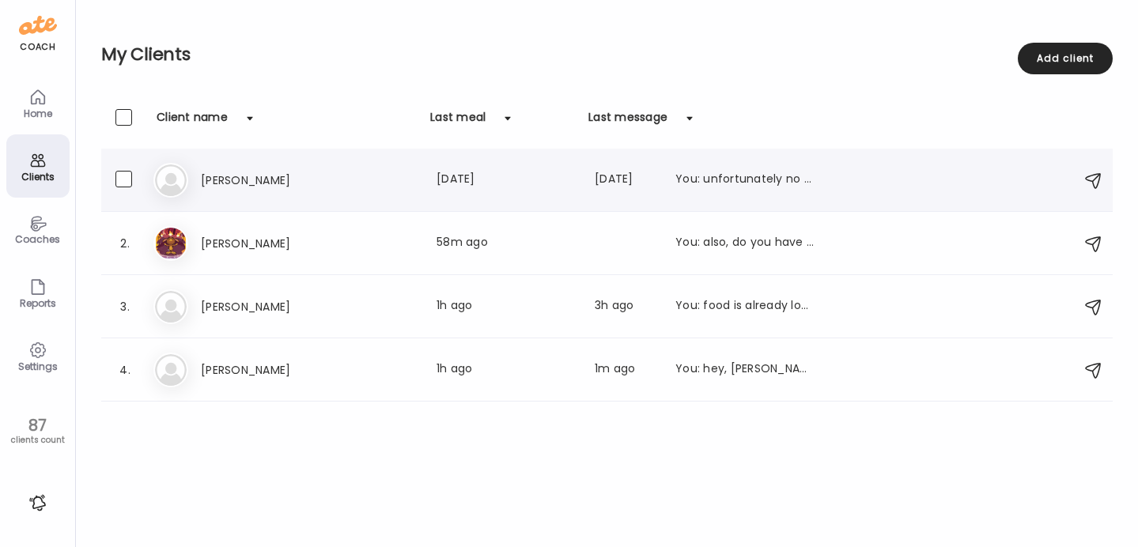
click at [251, 197] on div "1. Ja [PERSON_NAME] meal: [DATE] Last message: [DATE] You: unfortunately no cha…" at bounding box center [606, 180] width 1011 height 63
click at [262, 173] on h3 "[PERSON_NAME]" at bounding box center [270, 180] width 139 height 19
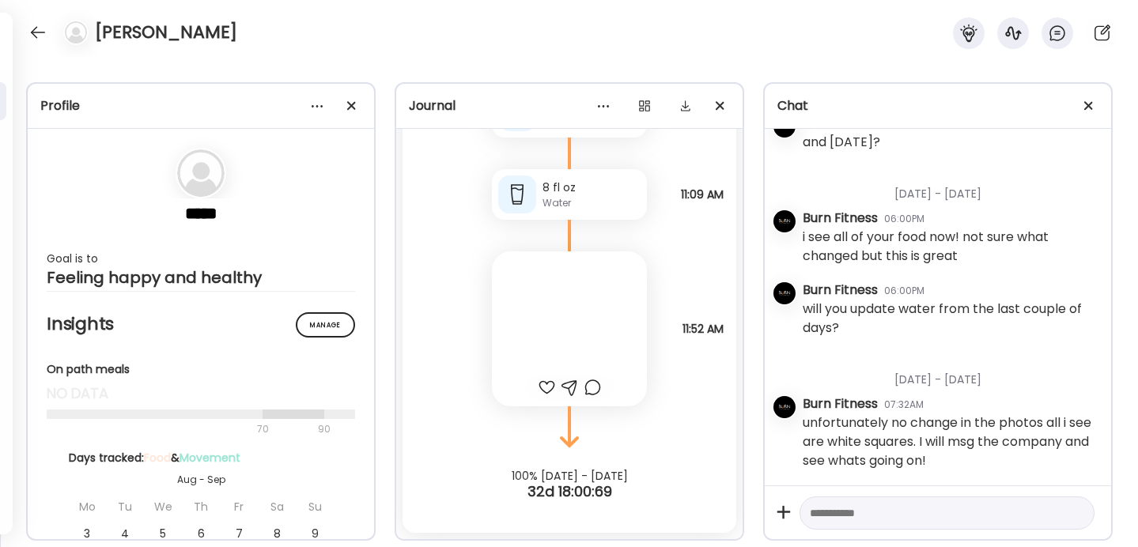
scroll to position [709, 0]
click at [17, 25] on div "[PERSON_NAME]" at bounding box center [569, 28] width 1138 height 57
click at [32, 28] on div at bounding box center [37, 32] width 25 height 25
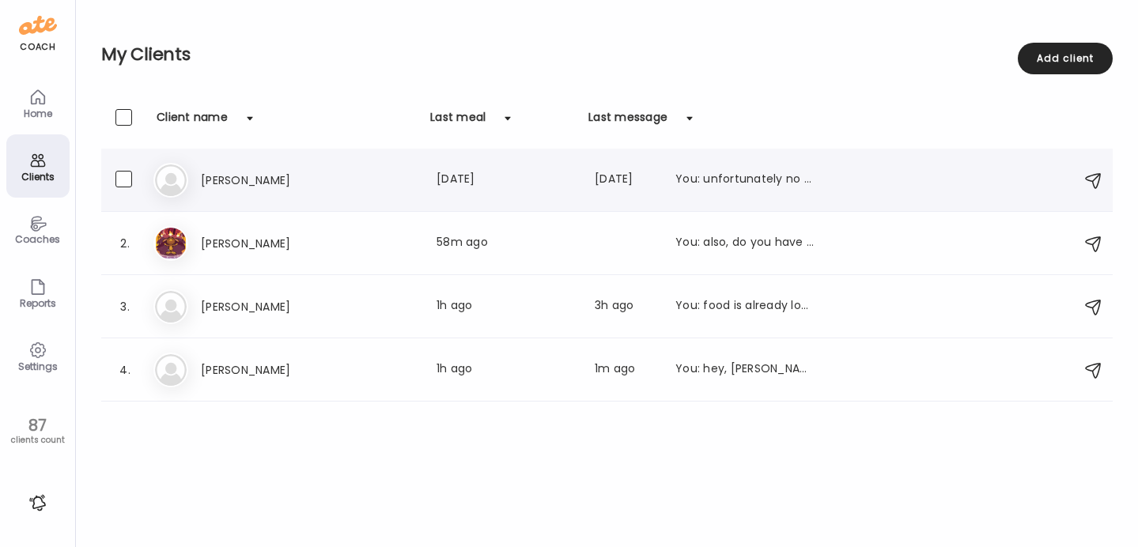
click at [266, 183] on h3 "[PERSON_NAME]" at bounding box center [270, 180] width 139 height 19
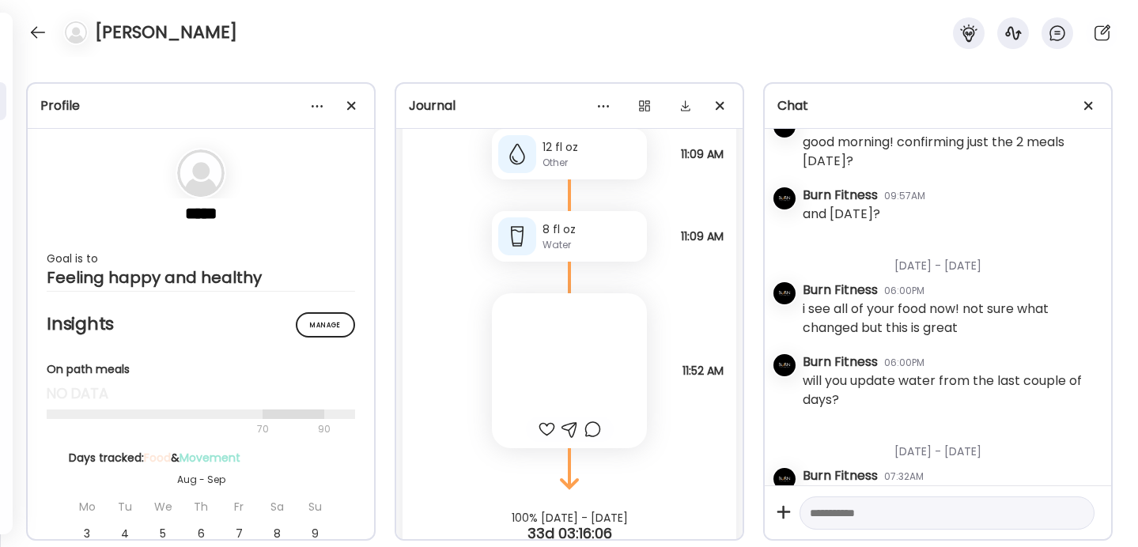
click at [896, 523] on div at bounding box center [946, 513] width 295 height 34
click at [893, 517] on textarea at bounding box center [932, 513] width 246 height 19
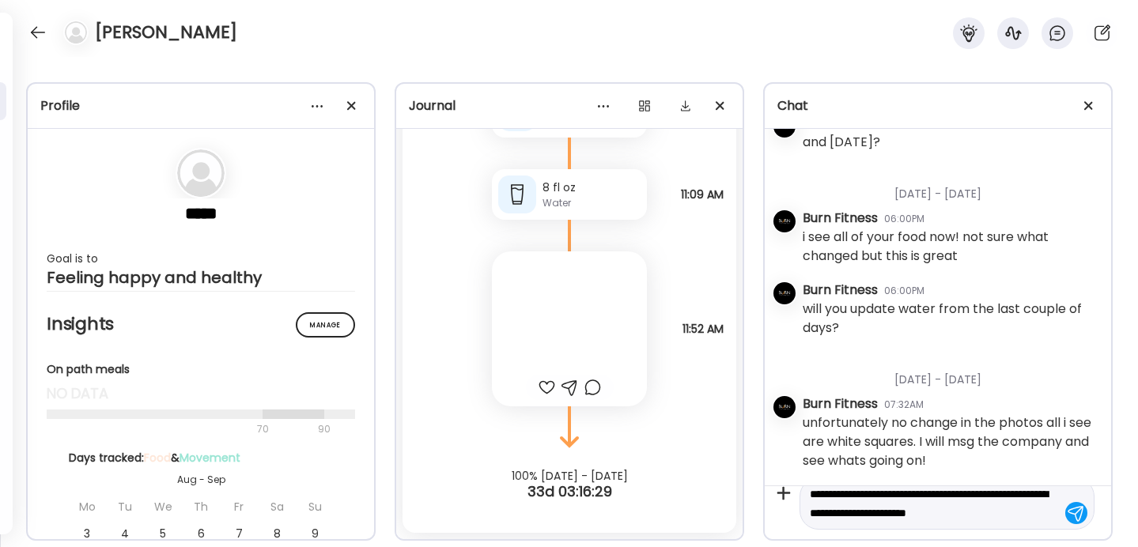
scroll to position [37, 0]
type textarea "**********"
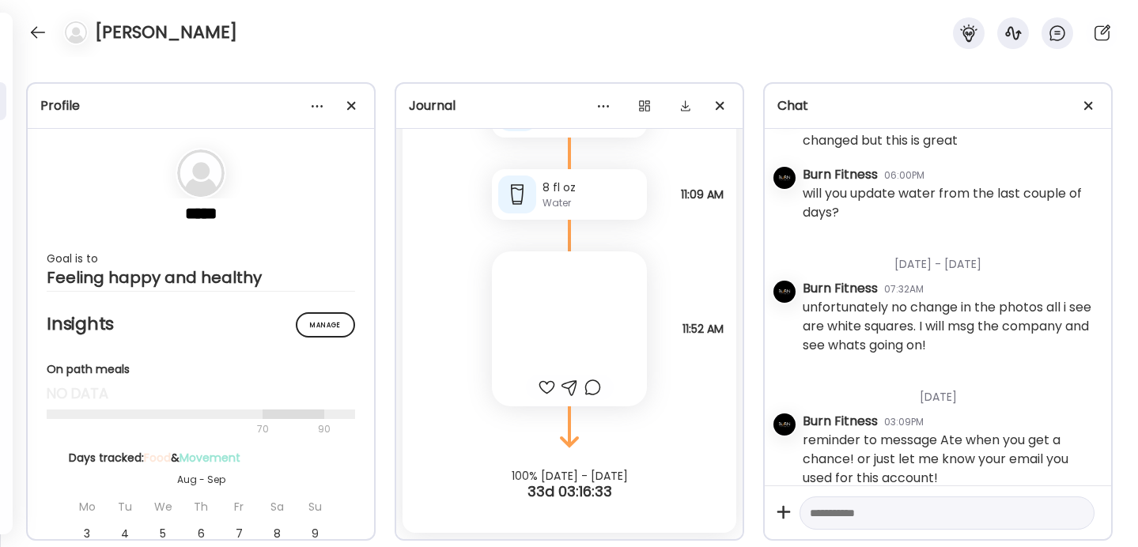
scroll to position [843, 0]
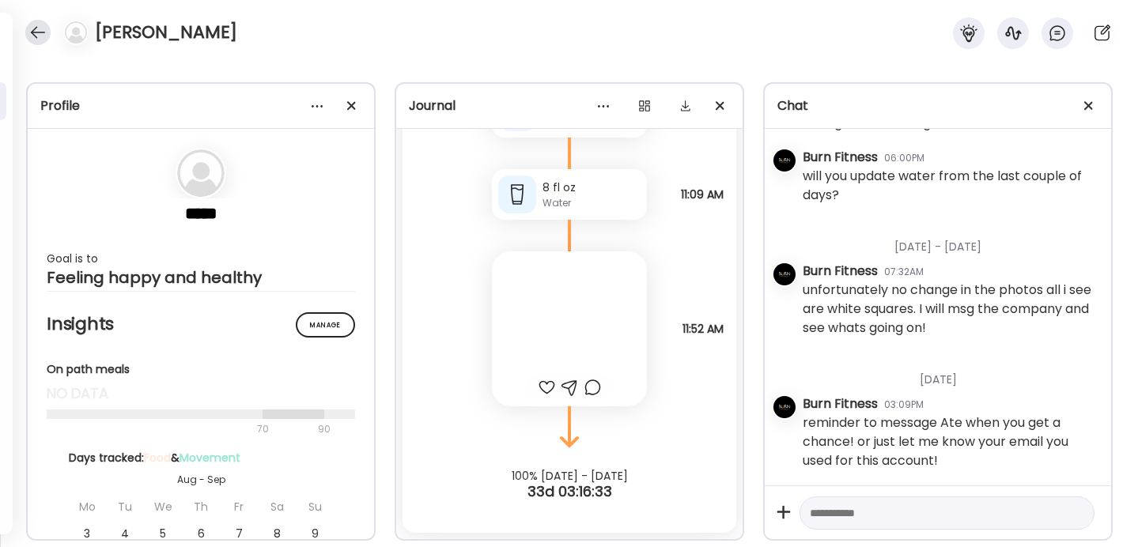
click at [32, 32] on div at bounding box center [37, 32] width 25 height 25
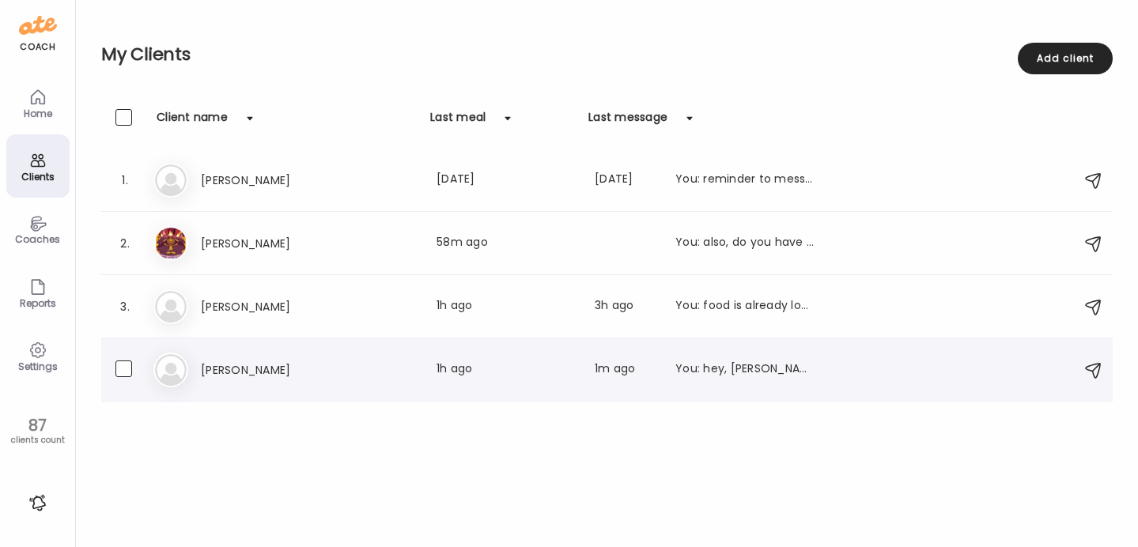
click at [272, 369] on h3 "[PERSON_NAME]" at bounding box center [270, 369] width 139 height 19
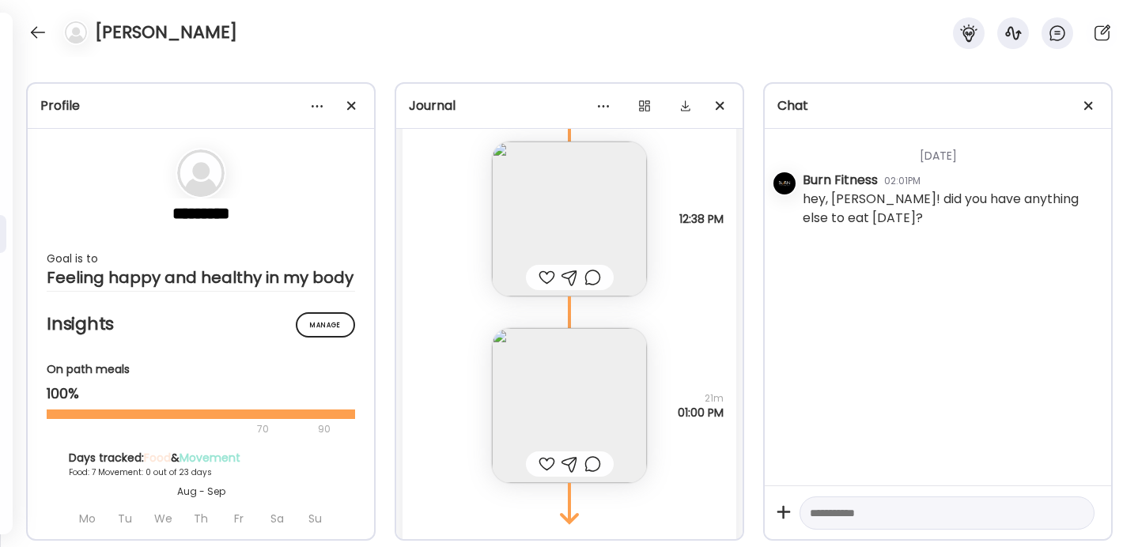
scroll to position [5298, 0]
click at [579, 228] on img at bounding box center [569, 211] width 155 height 155
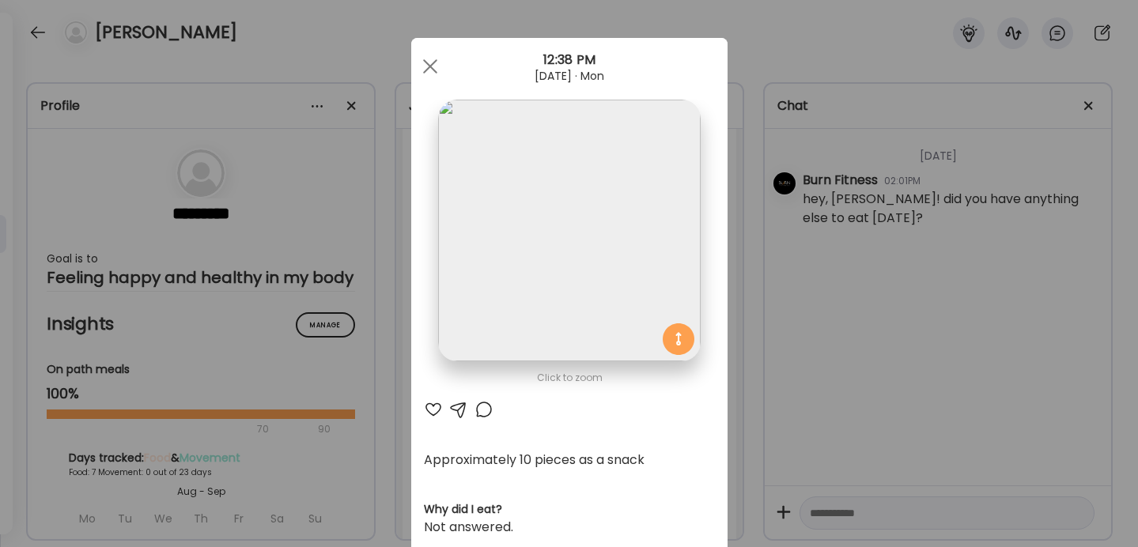
click at [750, 259] on div "Ate Coach Dashboard Wahoo! It’s official Take a moment to set up your Coach Pro…" at bounding box center [569, 273] width 1138 height 547
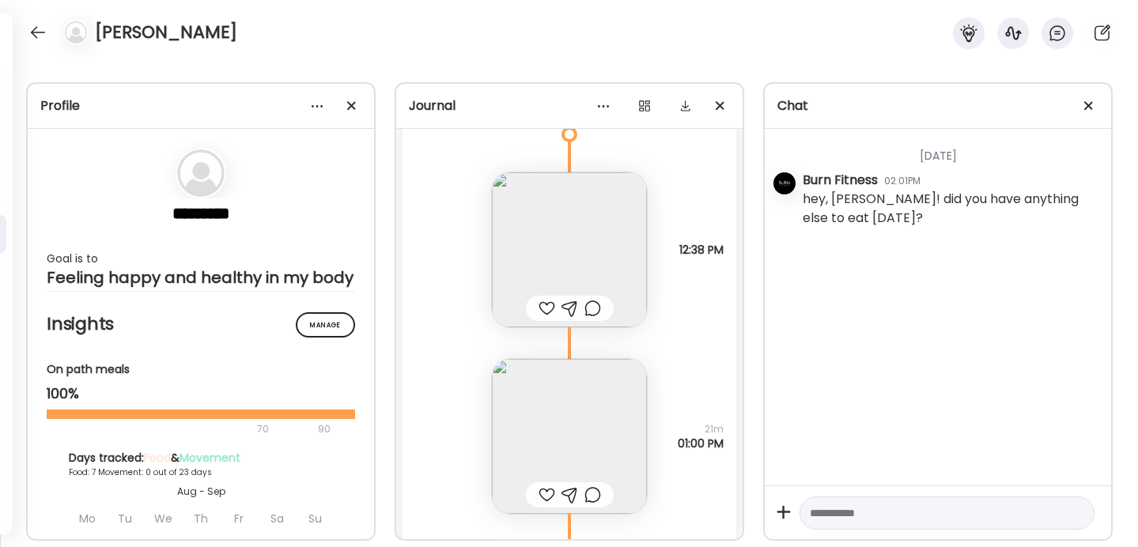
scroll to position [5262, 0]
click at [575, 457] on img at bounding box center [569, 434] width 155 height 155
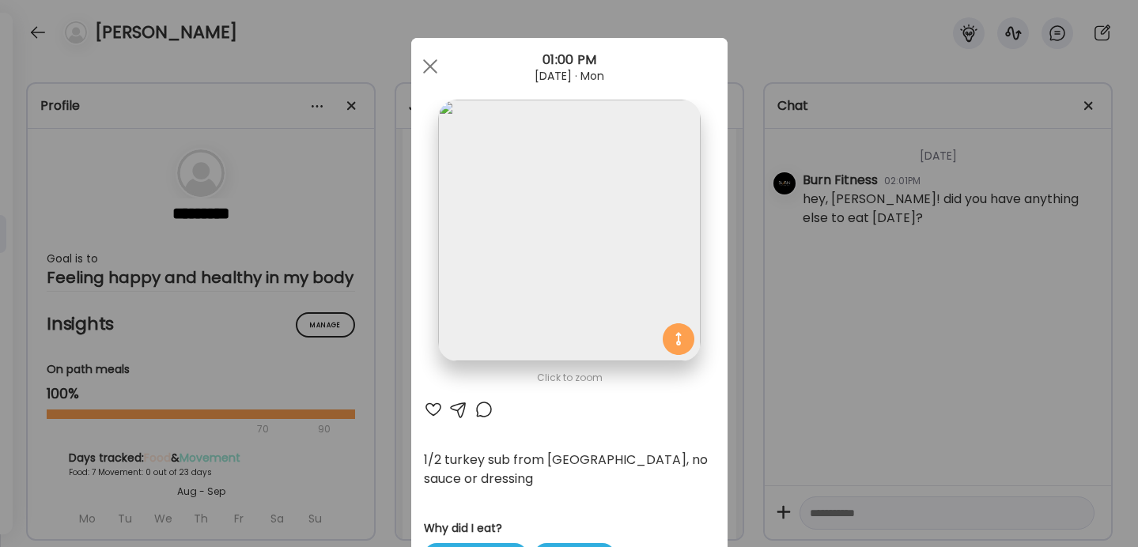
click at [425, 410] on div at bounding box center [433, 409] width 19 height 19
click at [746, 386] on div "Ate Coach Dashboard Wahoo! It’s official Take a moment to set up your Coach Pro…" at bounding box center [569, 273] width 1138 height 547
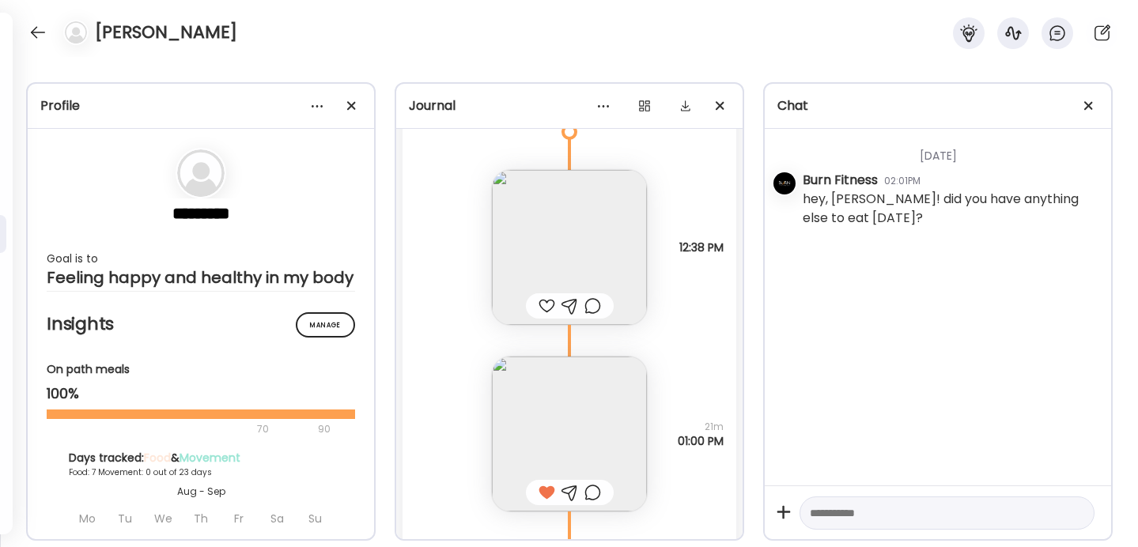
click at [545, 301] on div at bounding box center [546, 305] width 17 height 19
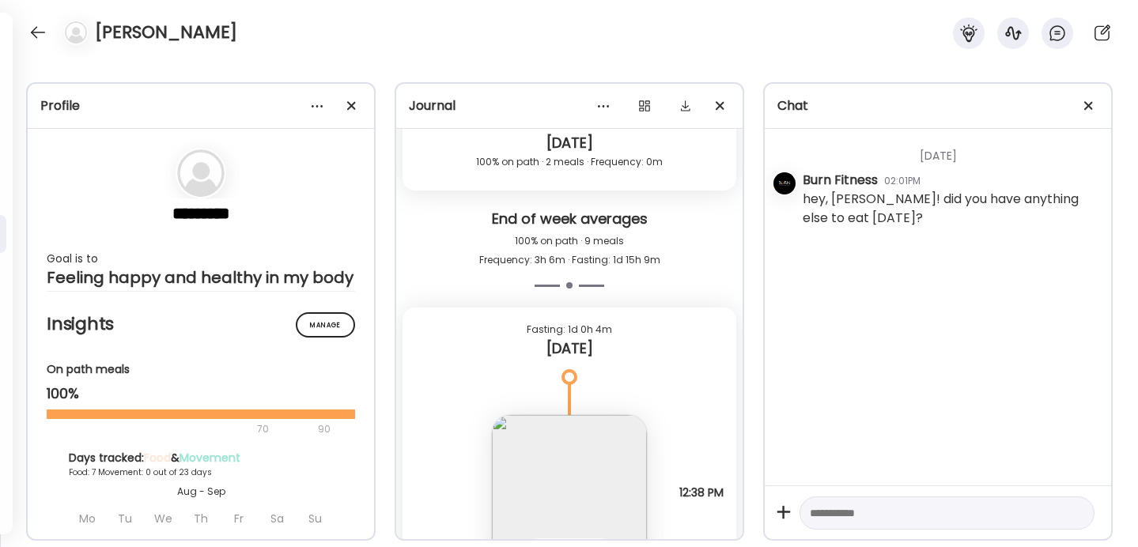
scroll to position [5353, 0]
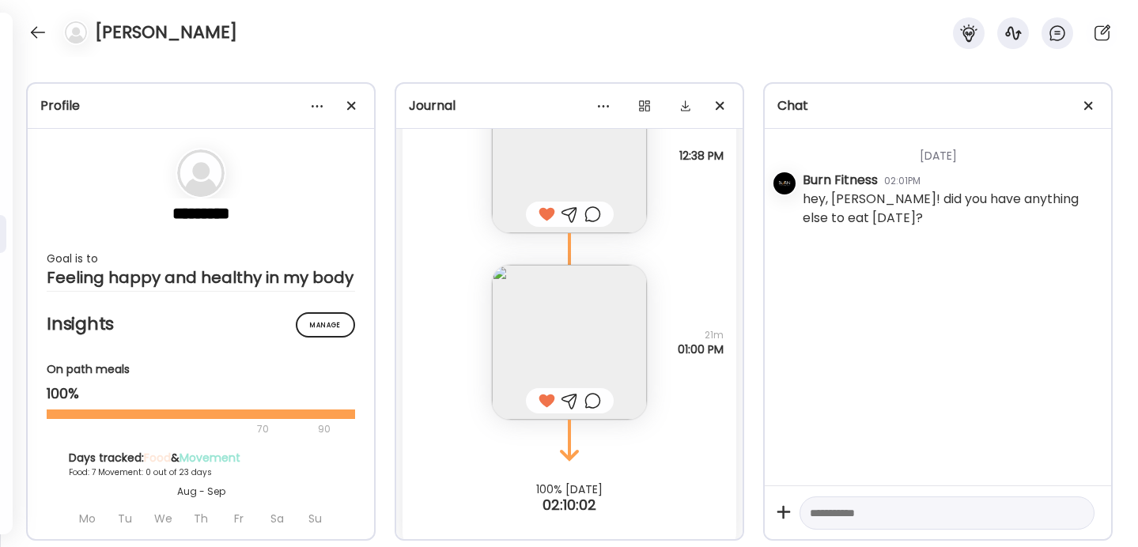
click at [883, 512] on textarea at bounding box center [932, 513] width 246 height 19
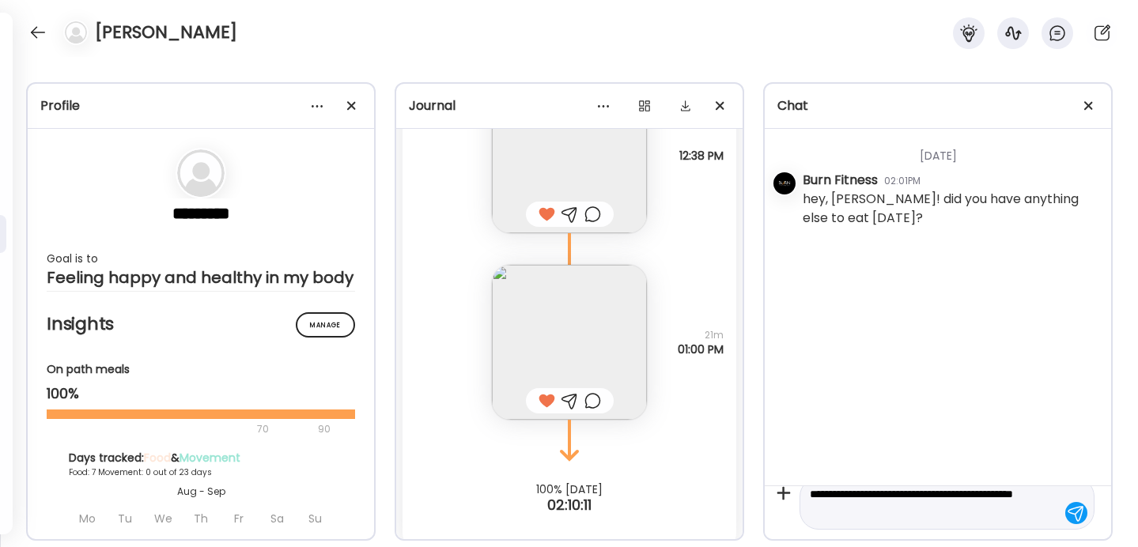
type textarea "**********"
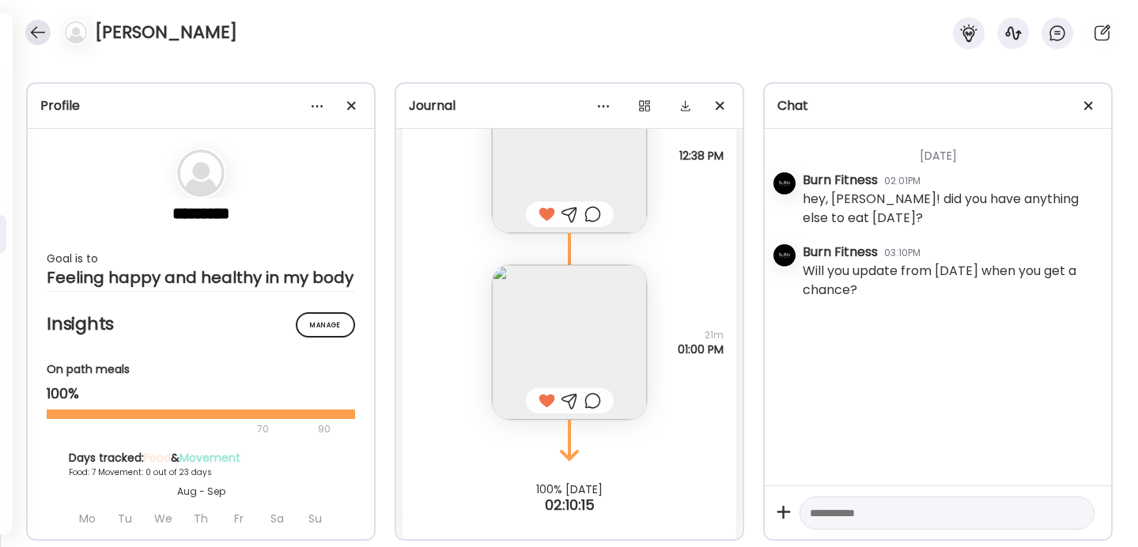
click at [28, 31] on div at bounding box center [37, 32] width 25 height 25
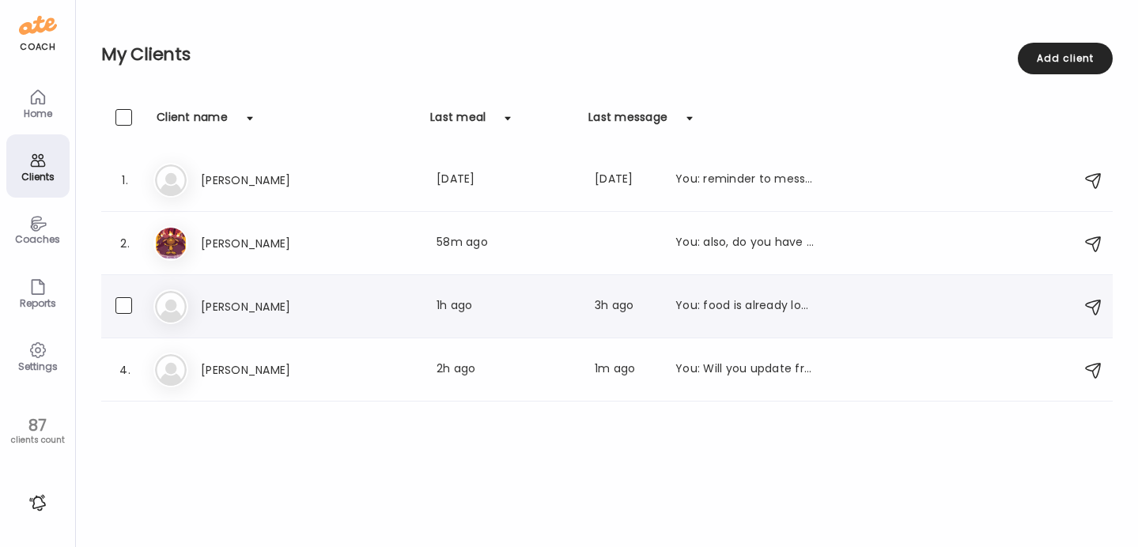
click at [333, 316] on div "Re [PERSON_NAME] Last meal: 1h ago Last message: 3h ago You: food is already lo…" at bounding box center [608, 306] width 911 height 35
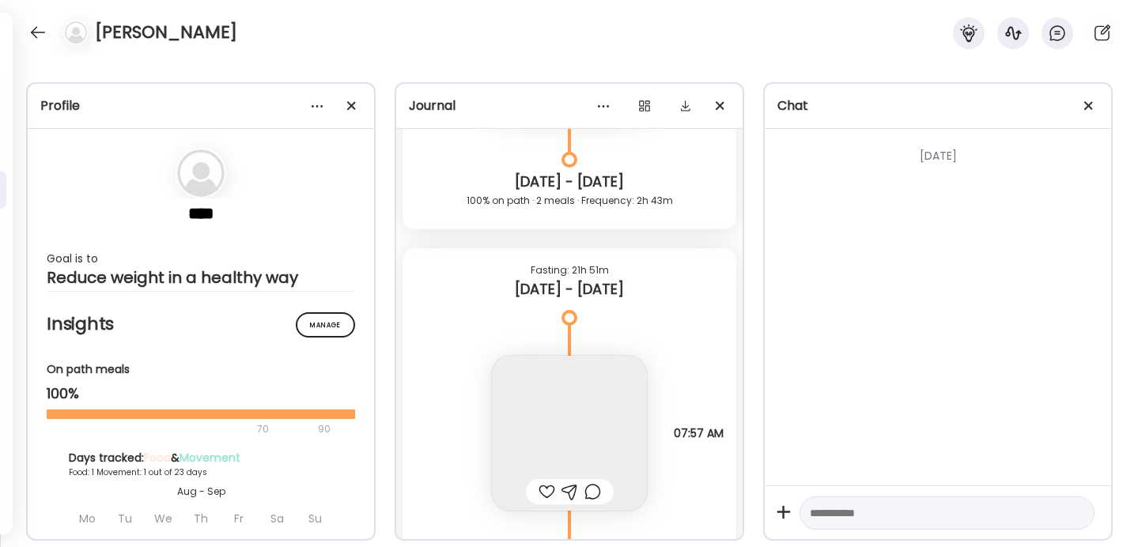
scroll to position [7786, 0]
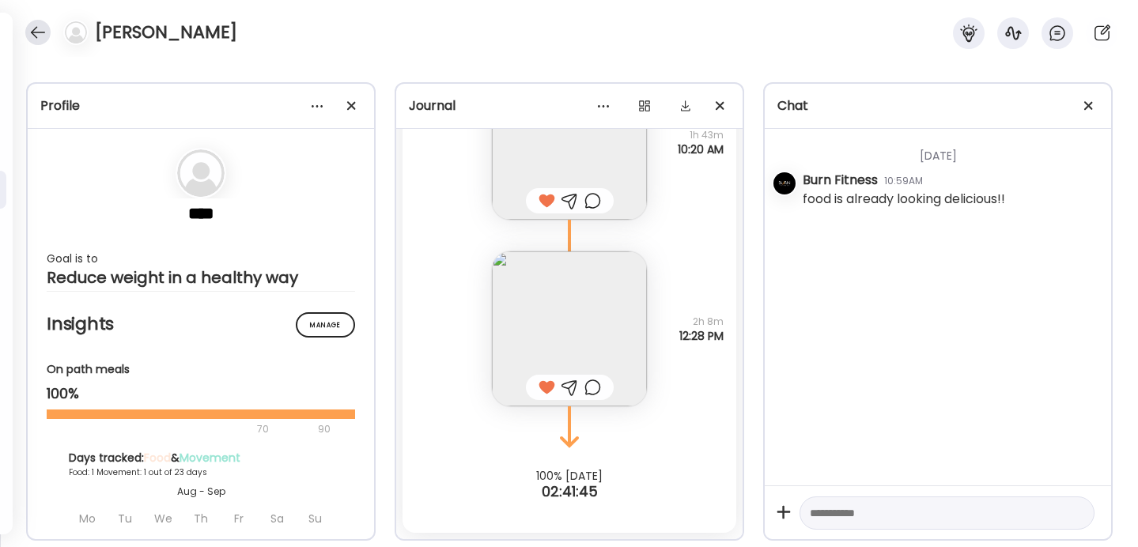
click at [37, 36] on div at bounding box center [37, 32] width 25 height 25
